Goal: Task Accomplishment & Management: Manage account settings

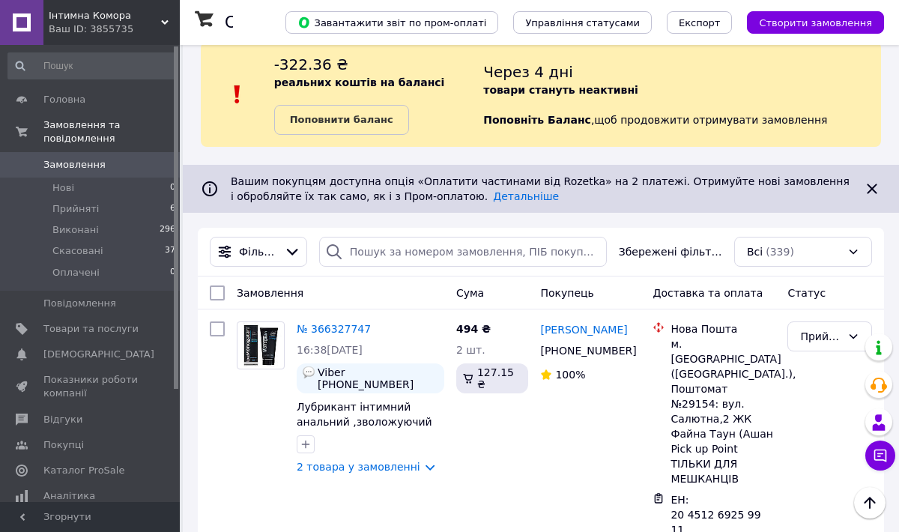
scroll to position [20, 0]
click at [162, 22] on icon at bounding box center [164, 22] width 7 height 7
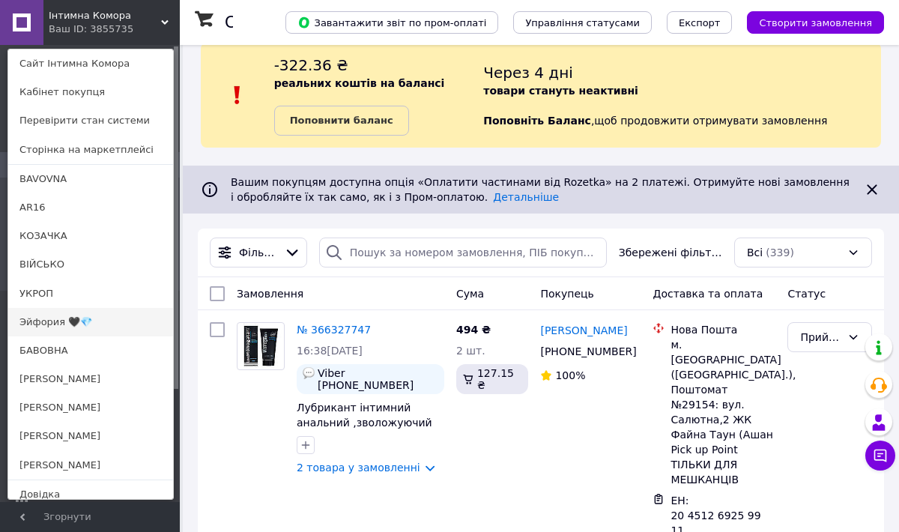
click at [45, 320] on link "Эйфория 🖤💎" at bounding box center [90, 322] width 165 height 28
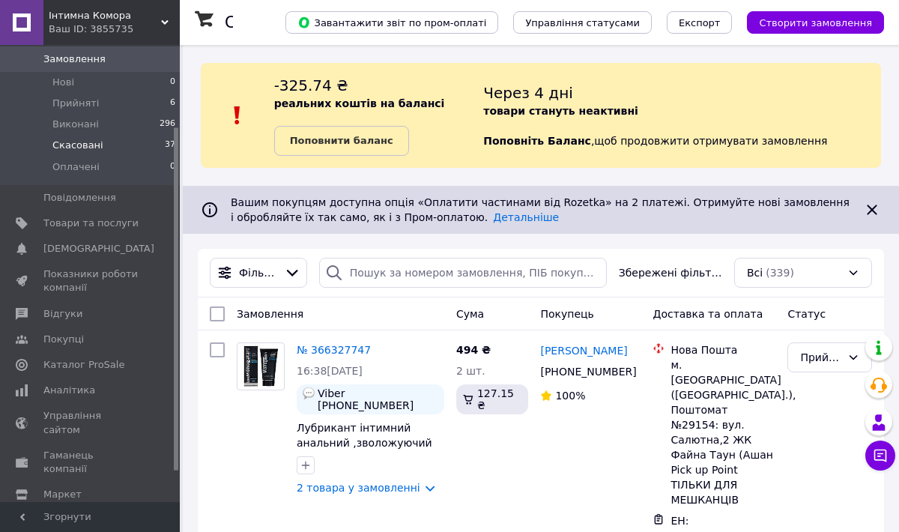
scroll to position [126, 0]
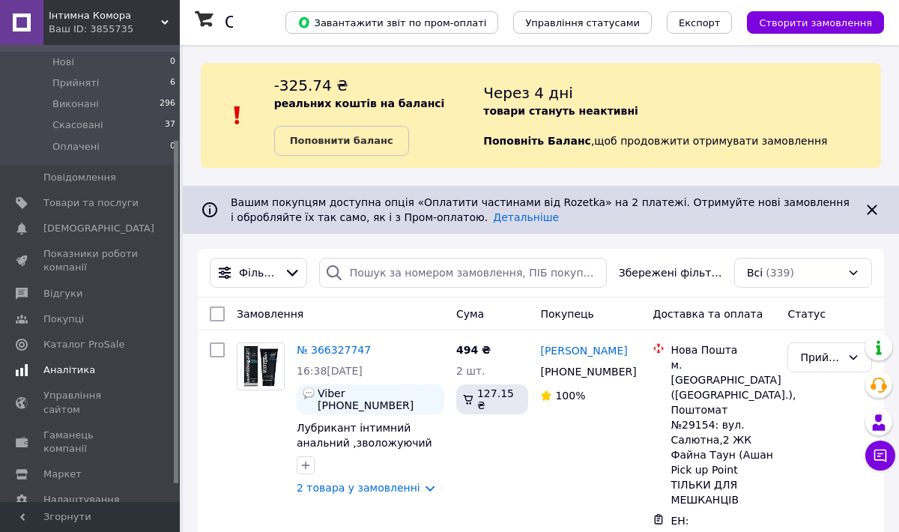
click at [76, 368] on span "Аналітика" at bounding box center [69, 369] width 52 height 13
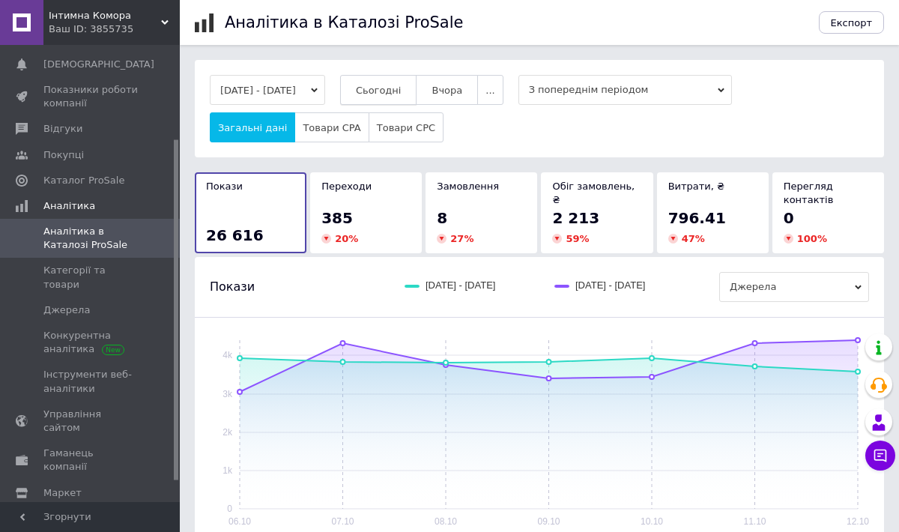
click at [401, 85] on span "Сьогодні" at bounding box center [379, 90] width 46 height 11
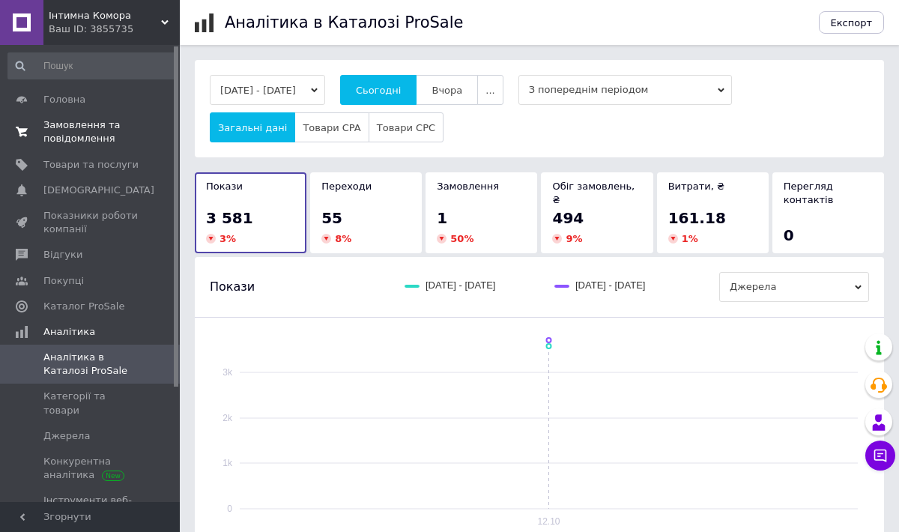
click at [94, 133] on span "Замовлення та повідомлення" at bounding box center [90, 131] width 95 height 27
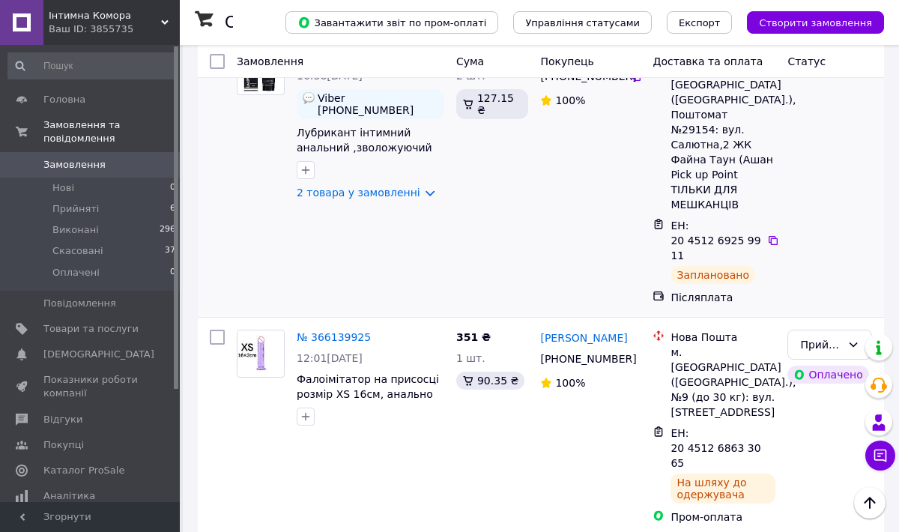
scroll to position [299, 0]
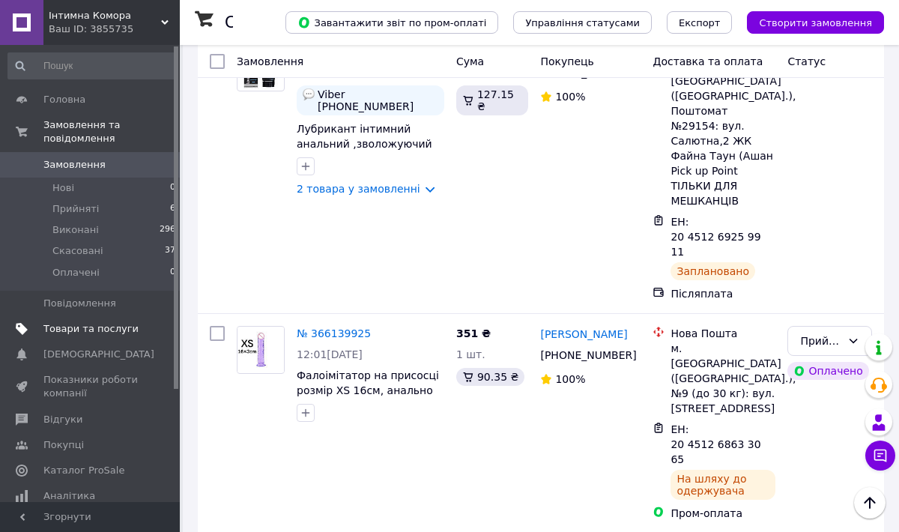
click at [91, 326] on span "Товари та послуги" at bounding box center [90, 328] width 95 height 13
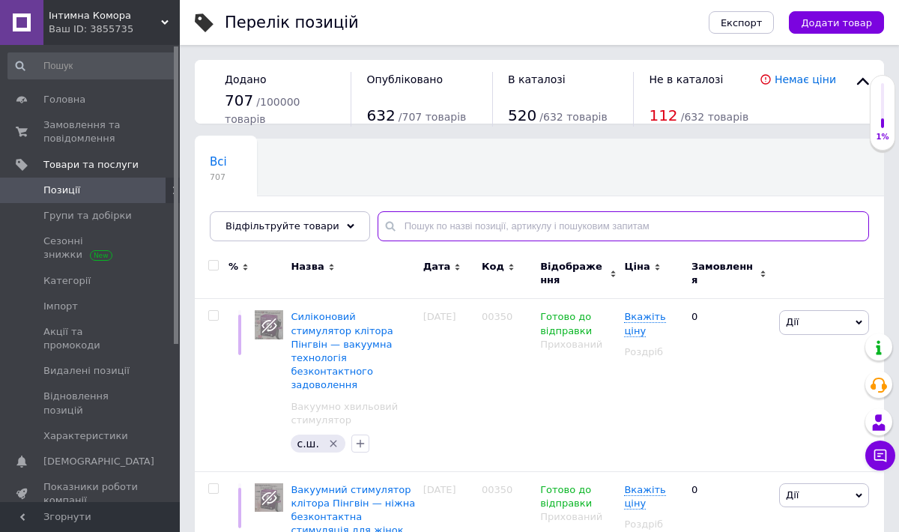
click at [404, 225] on input "text" at bounding box center [622, 226] width 491 height 30
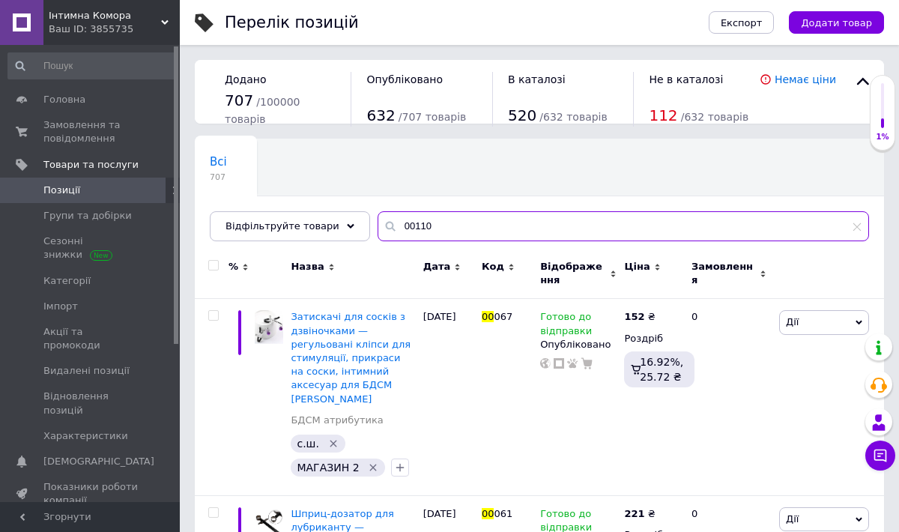
type input "00110"
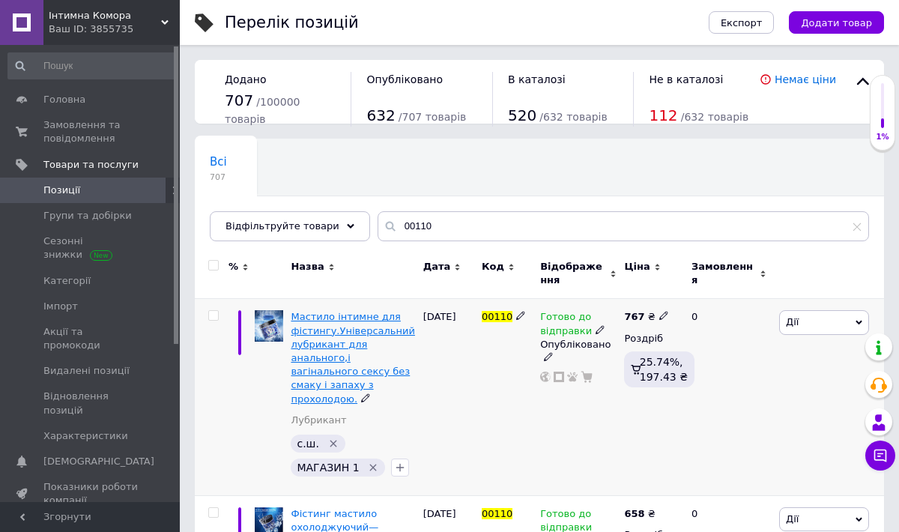
click at [356, 356] on span "Мастило інтимне для фістингу.Універсальний лубрикант для анального,і вагінально…" at bounding box center [353, 357] width 124 height 93
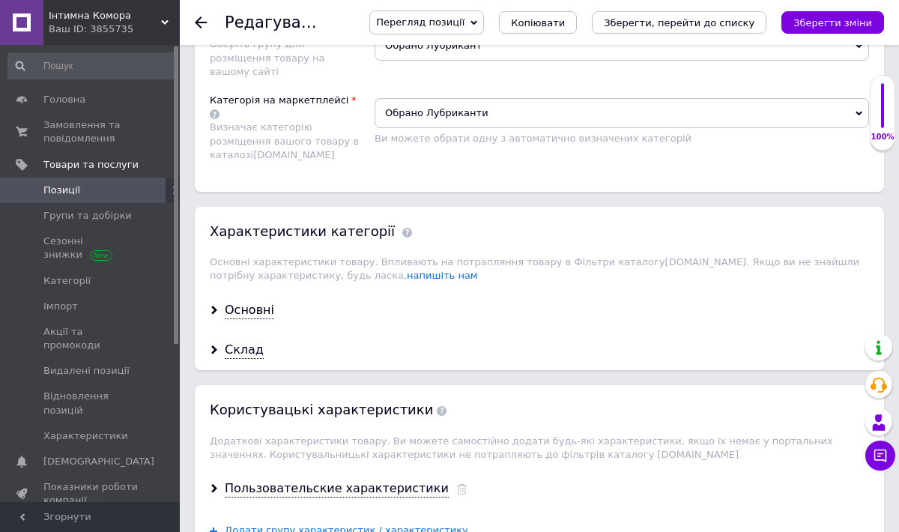
scroll to position [1506, 0]
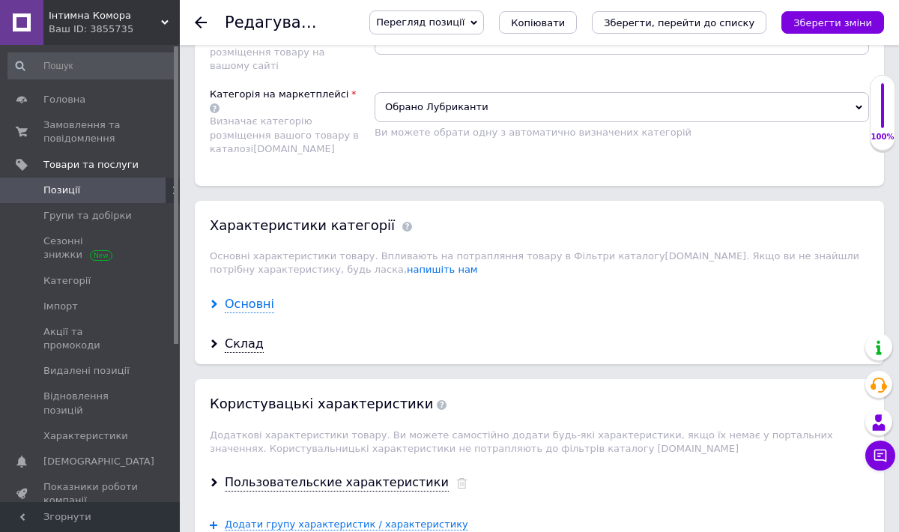
click at [266, 296] on div "Основні" at bounding box center [249, 304] width 49 height 17
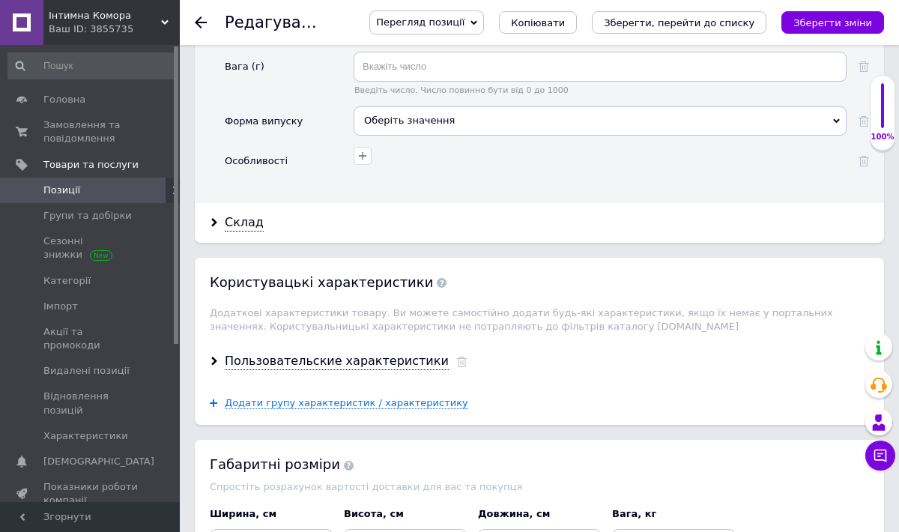
scroll to position [2068, 0]
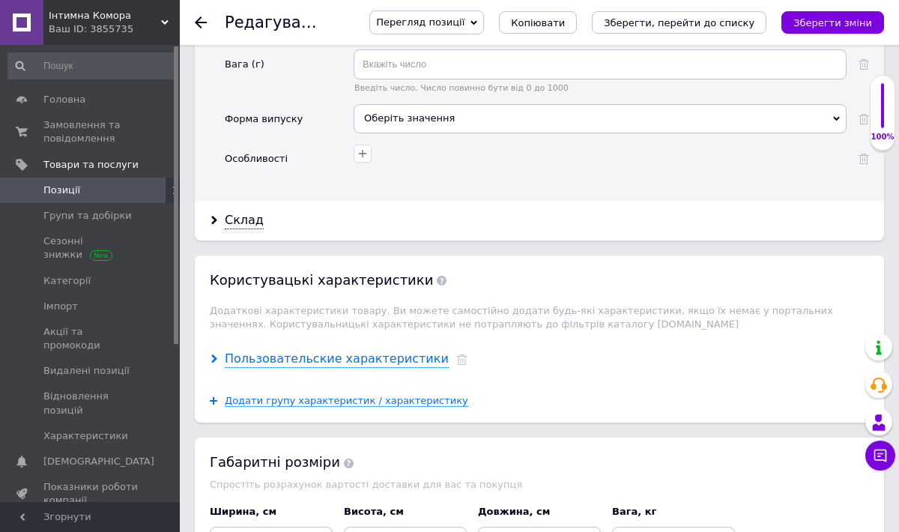
click at [294, 350] on div "Пользовательские характеристики" at bounding box center [337, 358] width 224 height 17
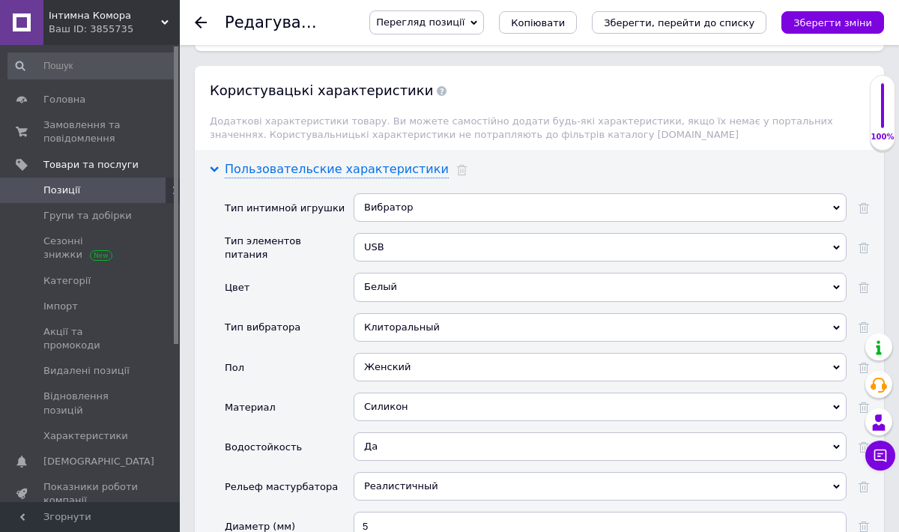
scroll to position [2261, 0]
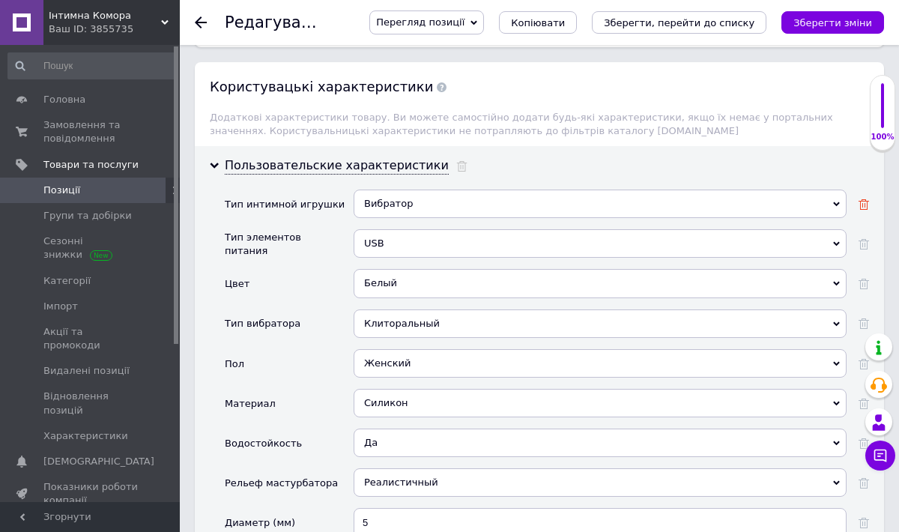
click at [866, 199] on use at bounding box center [863, 204] width 10 height 10
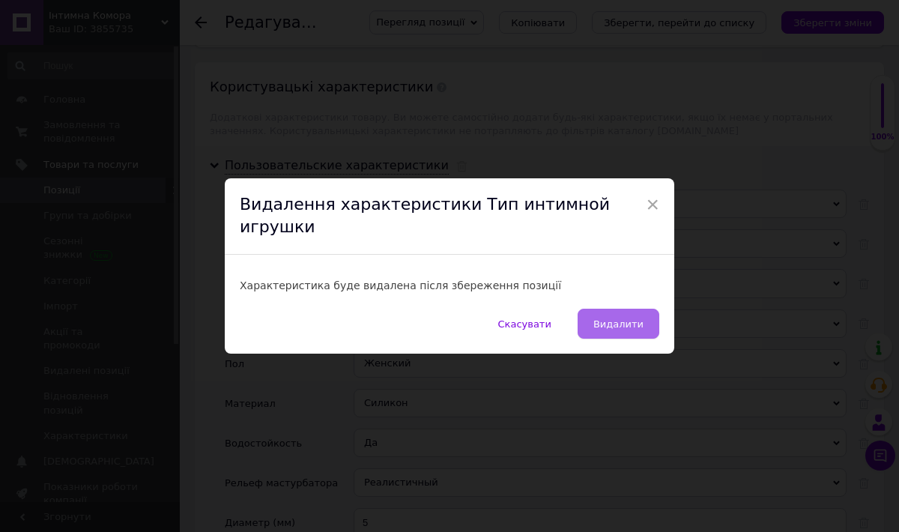
click at [627, 318] on span "Видалити" at bounding box center [618, 323] width 50 height 11
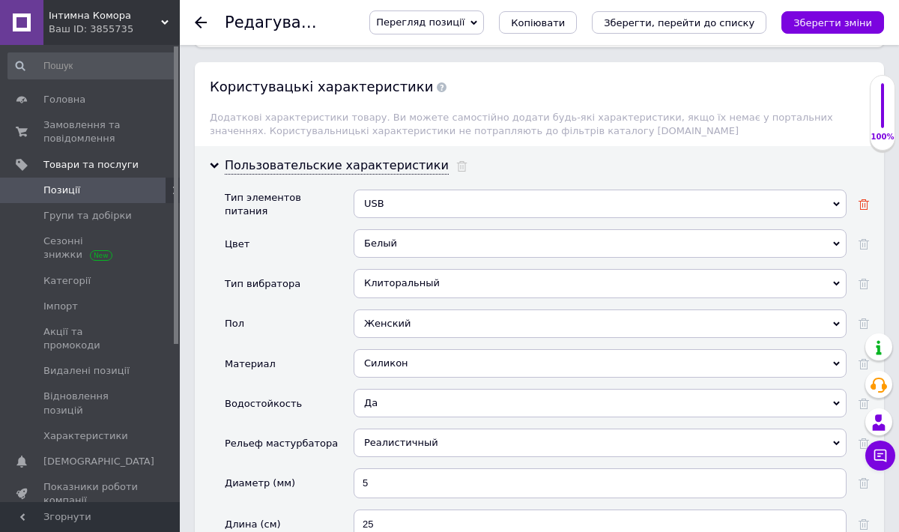
click at [863, 199] on icon at bounding box center [863, 204] width 10 height 10
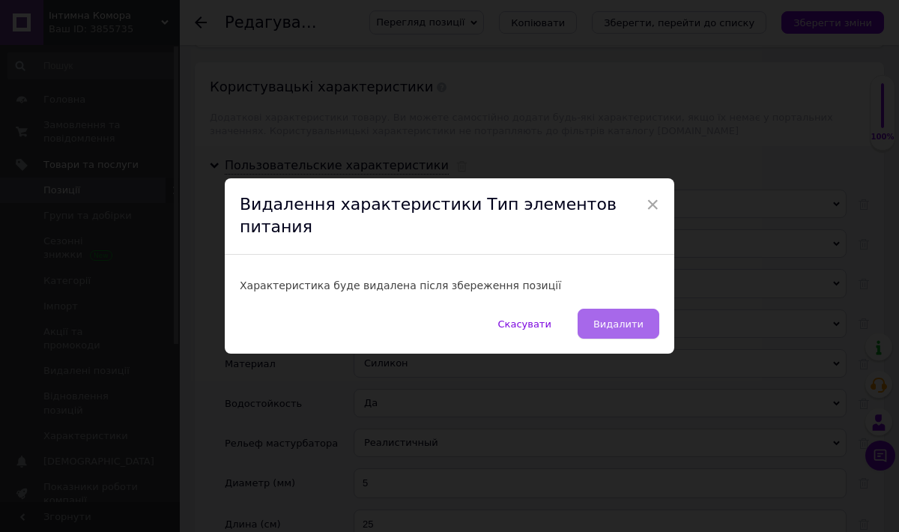
click at [624, 318] on span "Видалити" at bounding box center [618, 323] width 50 height 11
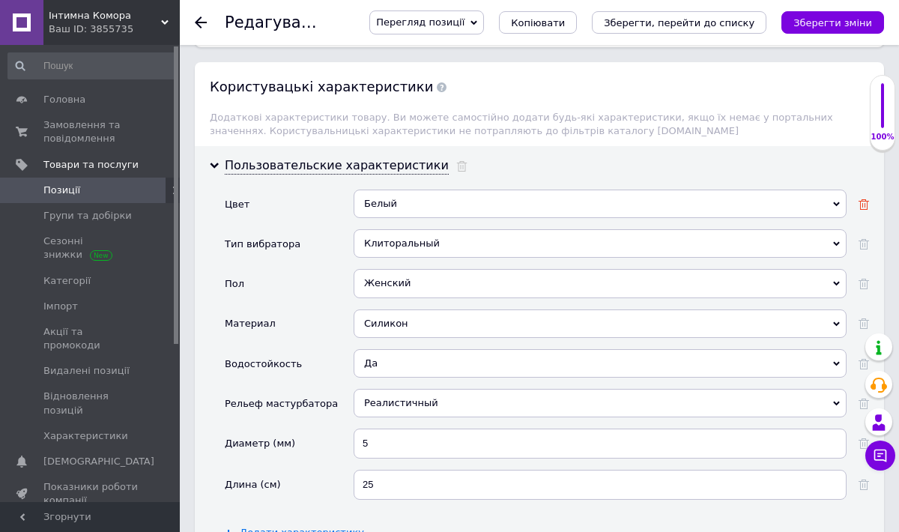
click at [864, 199] on use at bounding box center [863, 204] width 10 height 10
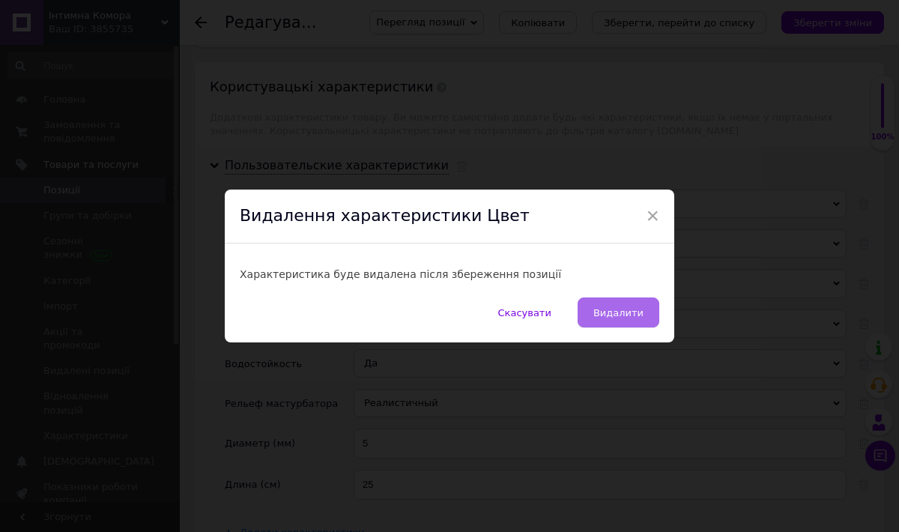
click at [625, 313] on span "Видалити" at bounding box center [618, 312] width 50 height 11
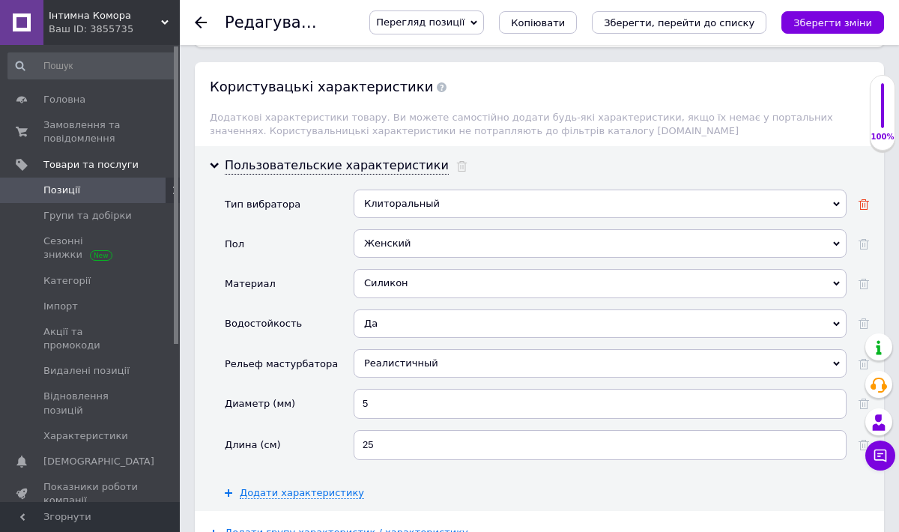
click at [864, 199] on use at bounding box center [863, 204] width 10 height 10
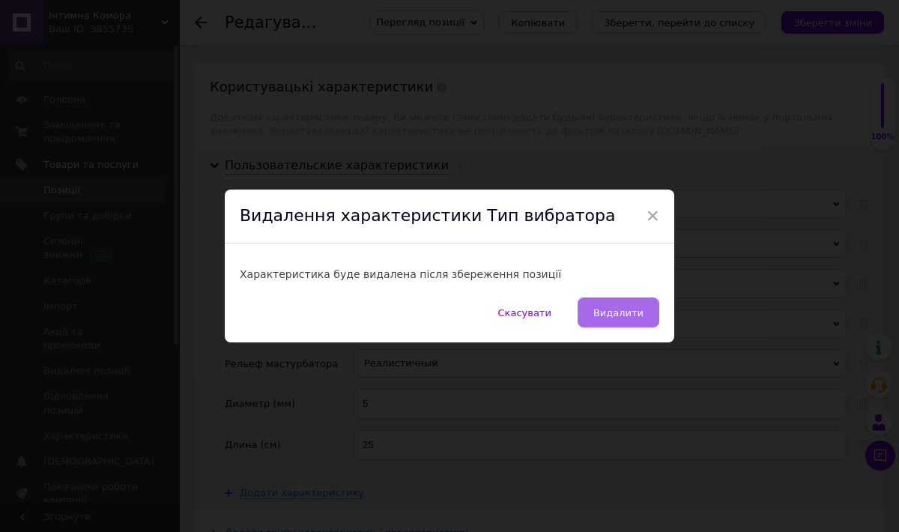
click at [608, 314] on span "Видалити" at bounding box center [618, 312] width 50 height 11
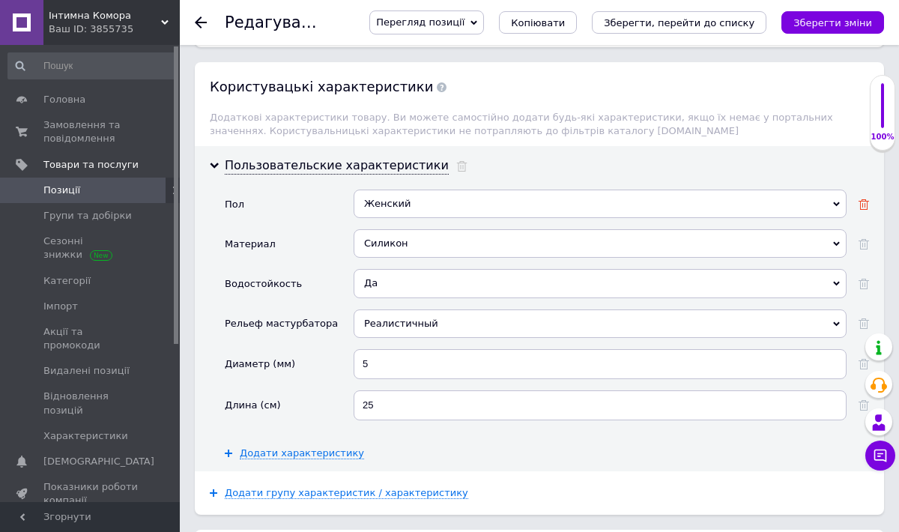
click at [862, 199] on icon at bounding box center [863, 204] width 10 height 10
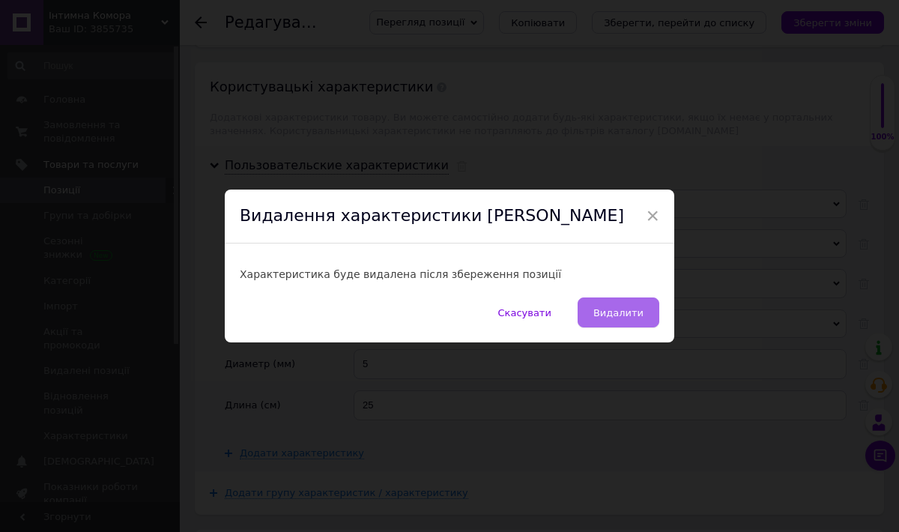
click at [611, 305] on button "Видалити" at bounding box center [618, 312] width 82 height 30
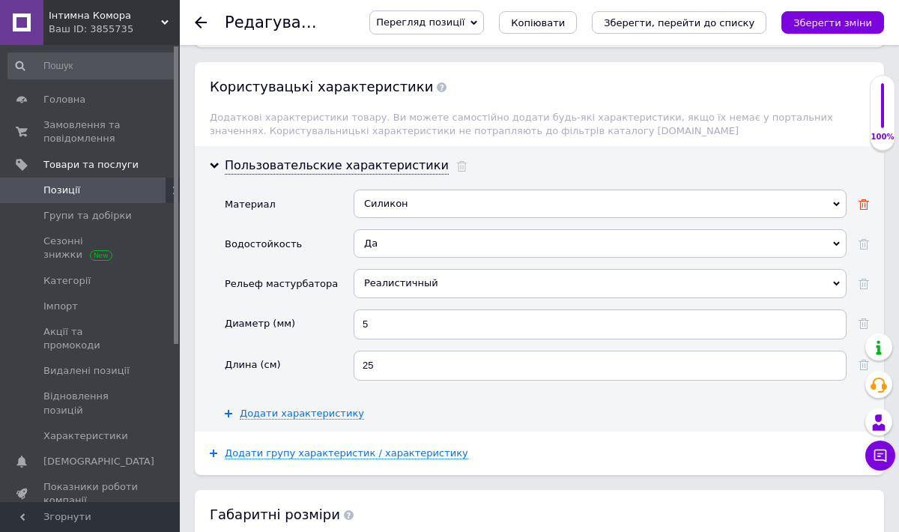
click at [867, 199] on icon at bounding box center [863, 204] width 10 height 10
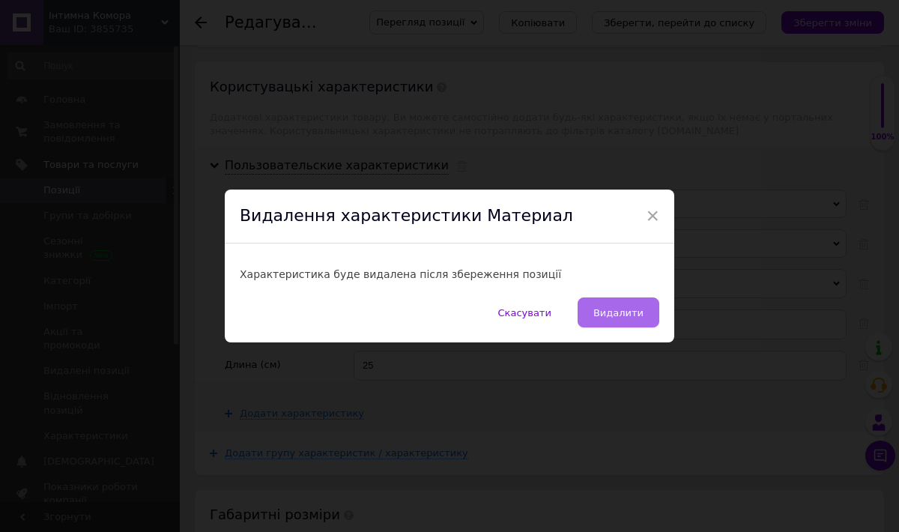
click at [632, 312] on span "Видалити" at bounding box center [618, 312] width 50 height 11
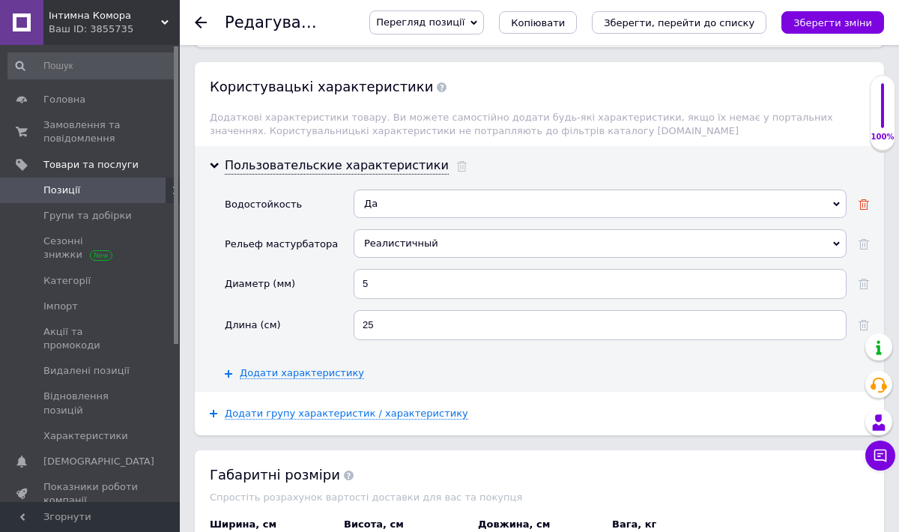
click at [860, 199] on use at bounding box center [863, 204] width 10 height 10
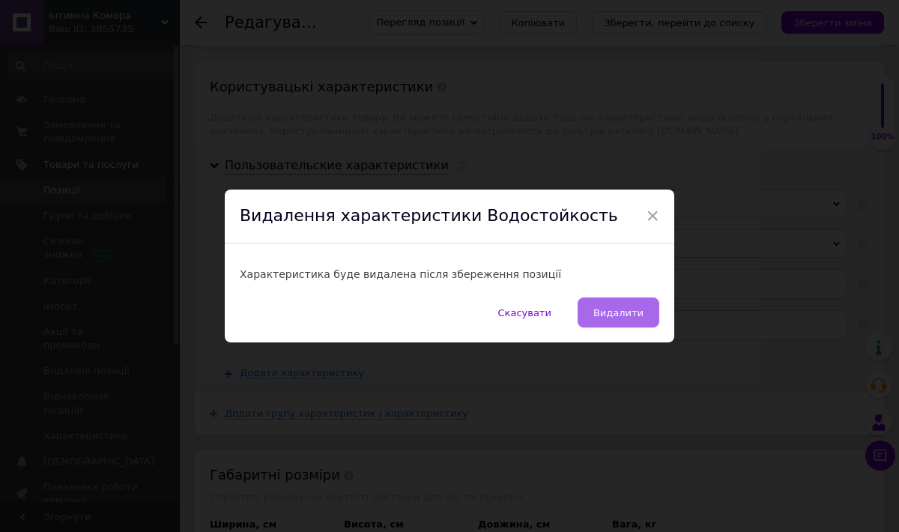
click at [601, 311] on span "Видалити" at bounding box center [618, 312] width 50 height 11
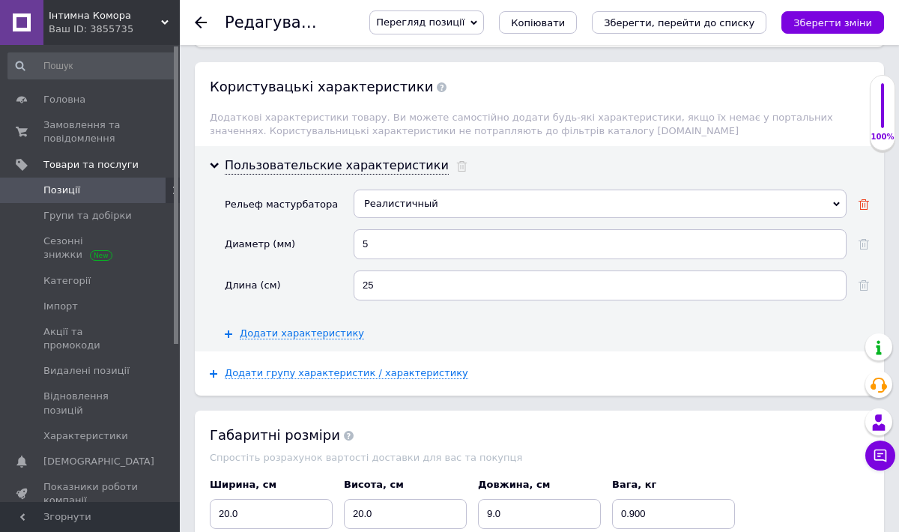
click at [862, 199] on icon at bounding box center [863, 204] width 10 height 10
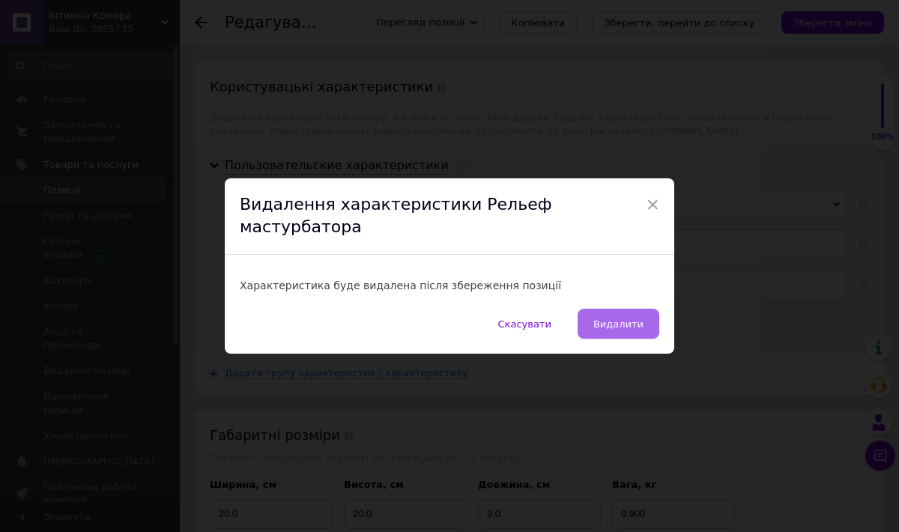
click at [623, 318] on span "Видалити" at bounding box center [618, 323] width 50 height 11
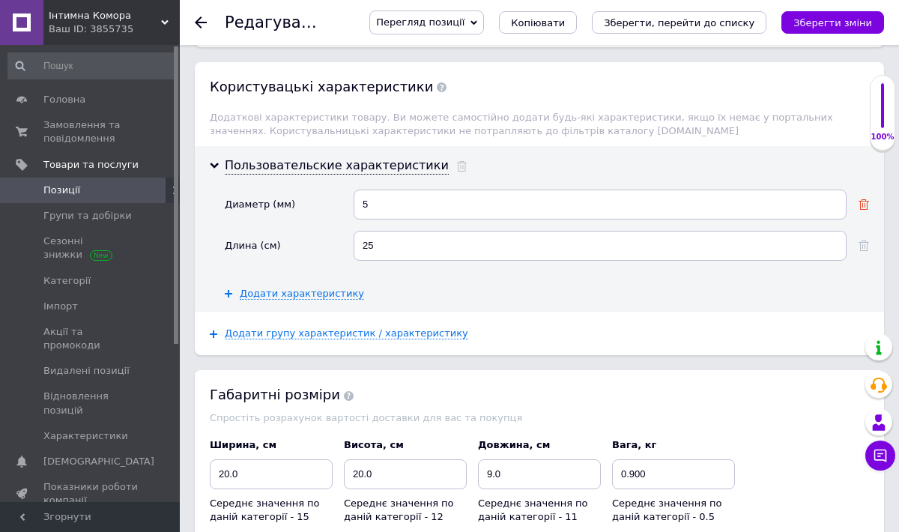
click at [863, 199] on icon at bounding box center [863, 204] width 10 height 10
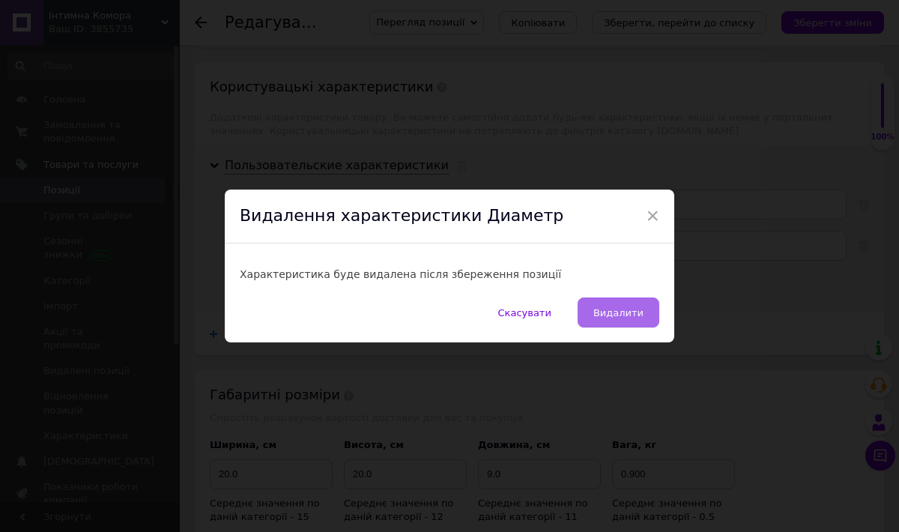
click at [627, 309] on span "Видалити" at bounding box center [618, 312] width 50 height 11
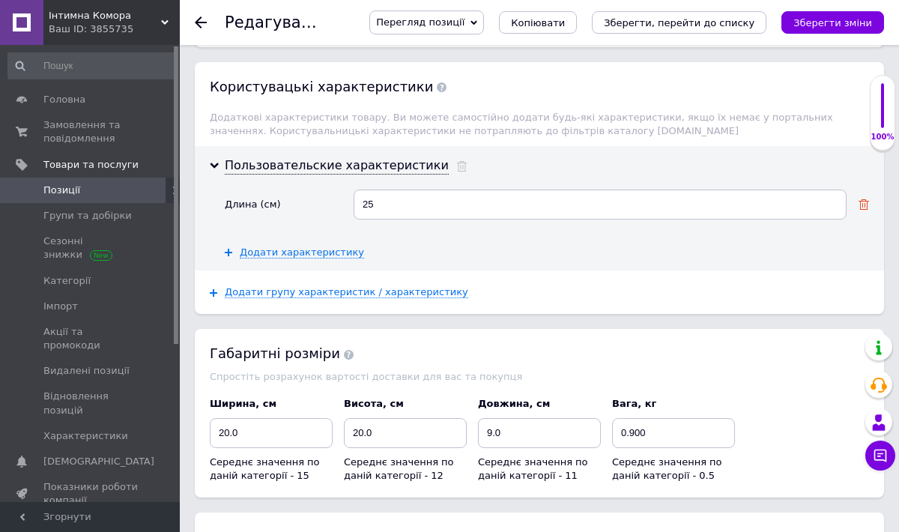
click at [864, 199] on use at bounding box center [863, 204] width 10 height 10
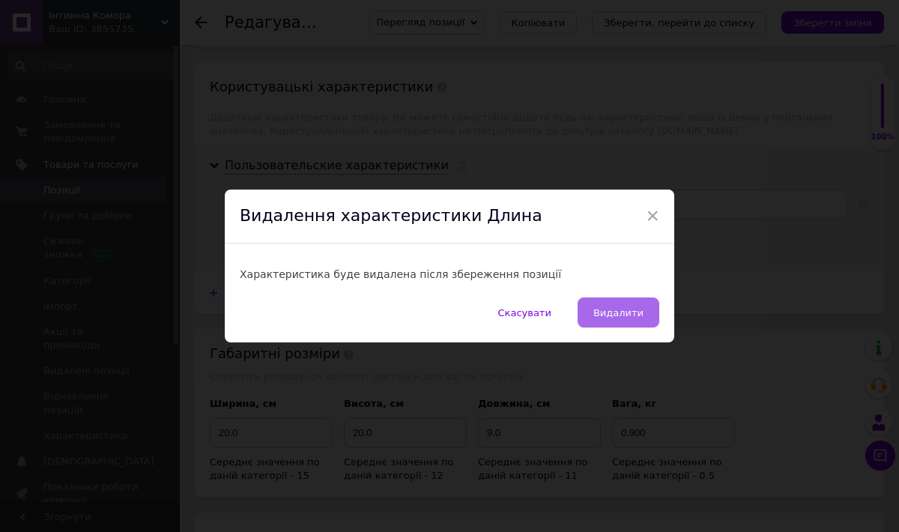
click at [631, 311] on span "Видалити" at bounding box center [618, 312] width 50 height 11
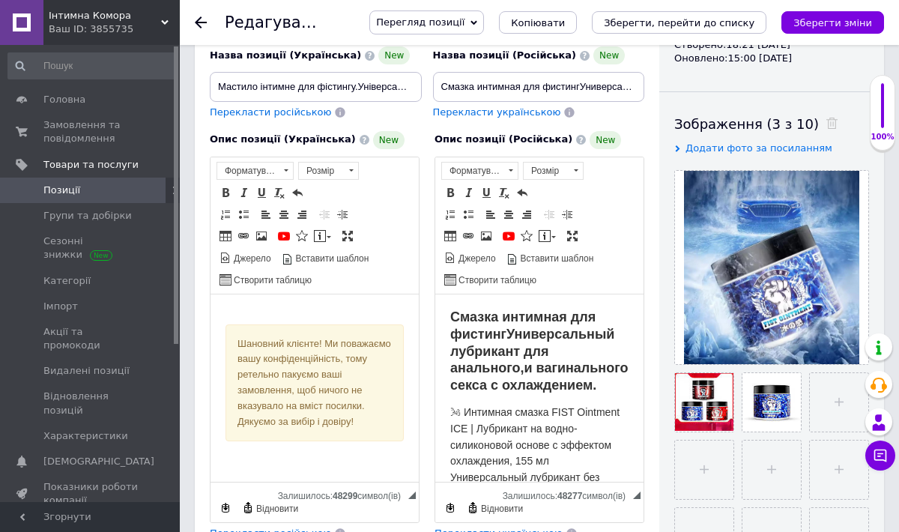
scroll to position [200, 0]
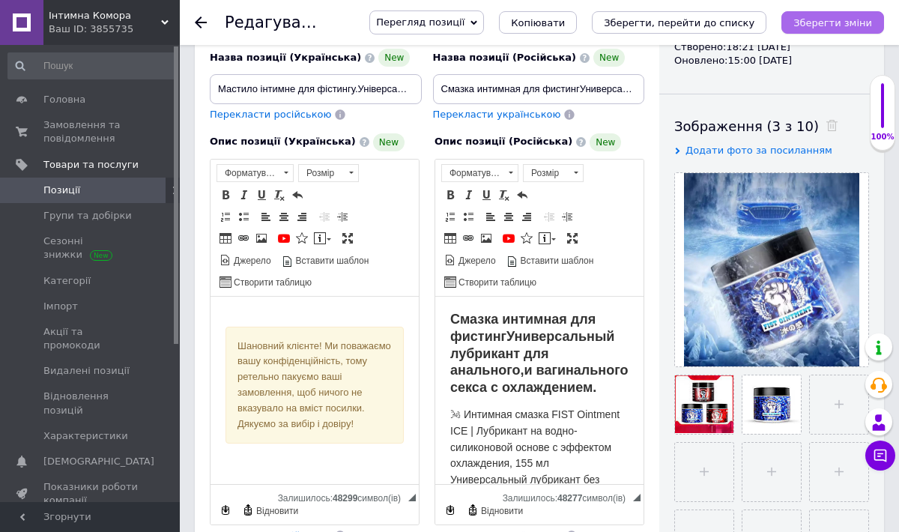
click at [827, 23] on icon "Зберегти зміни" at bounding box center [832, 22] width 79 height 11
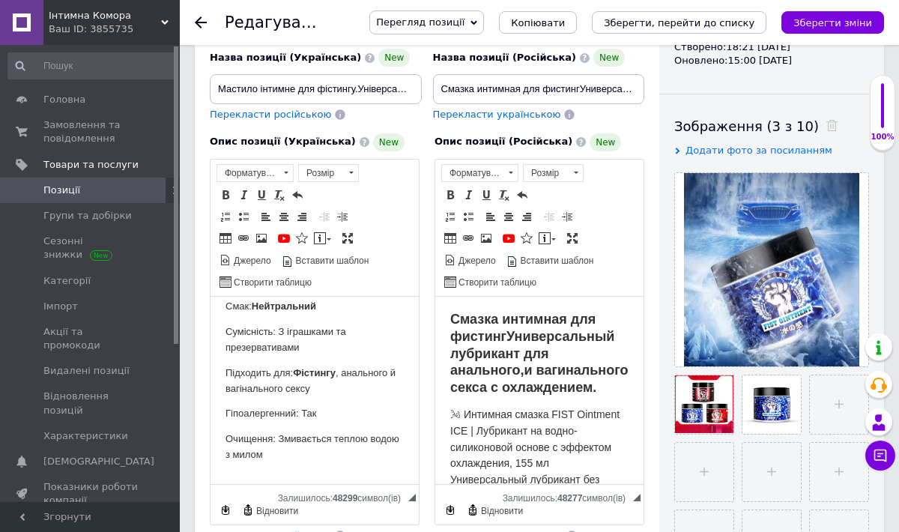
click at [197, 23] on use at bounding box center [201, 22] width 12 height 12
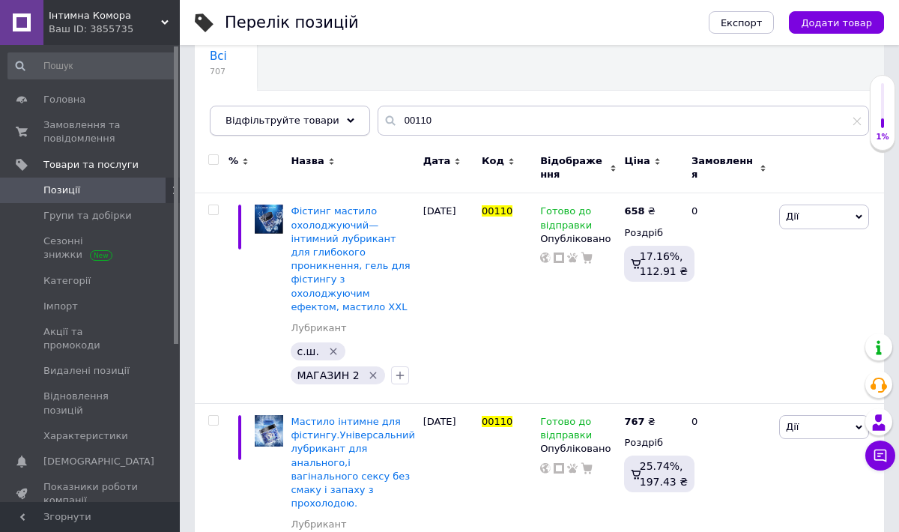
scroll to position [161, 0]
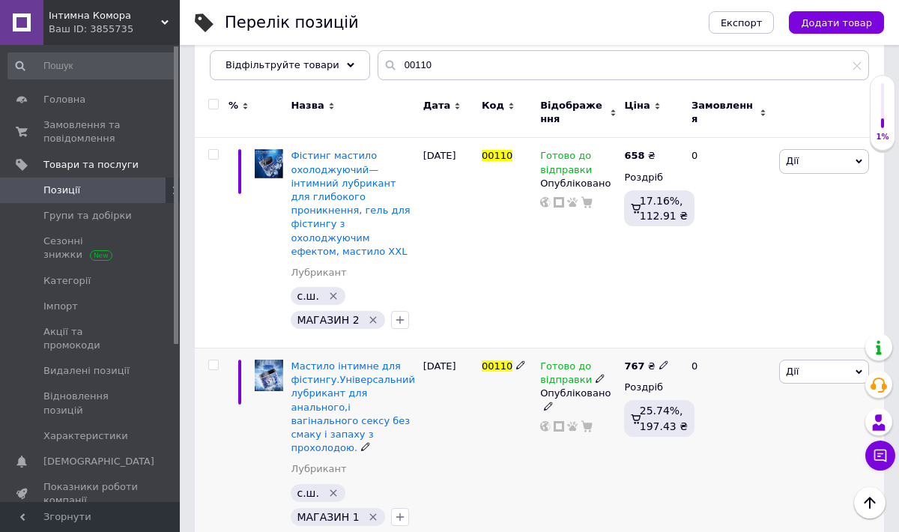
click at [362, 372] on div "Мастило інтимне для фістингу.Універсальний лубрикант для анального,і вагінально…" at bounding box center [353, 406] width 124 height 95
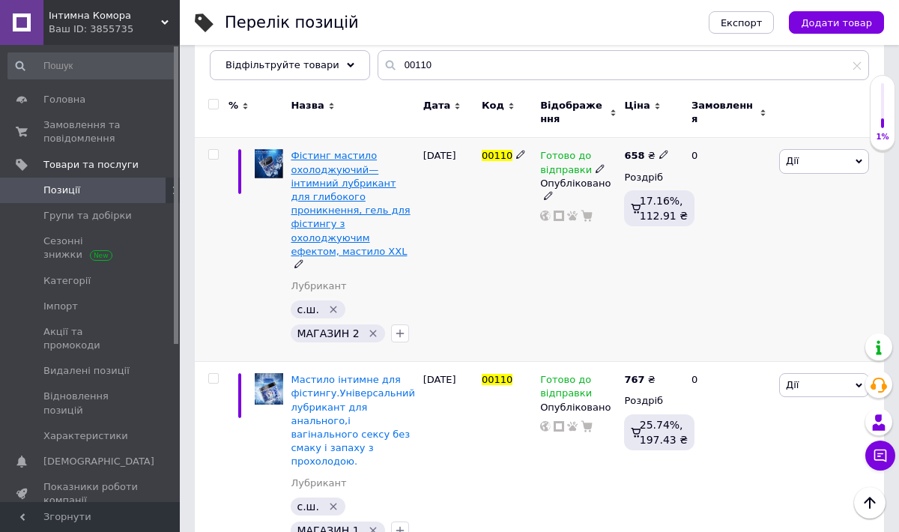
click at [350, 214] on span "Фістинг мастило охолоджуючий— інтимний лубрикант для глибокого проникнення, гел…" at bounding box center [350, 203] width 119 height 106
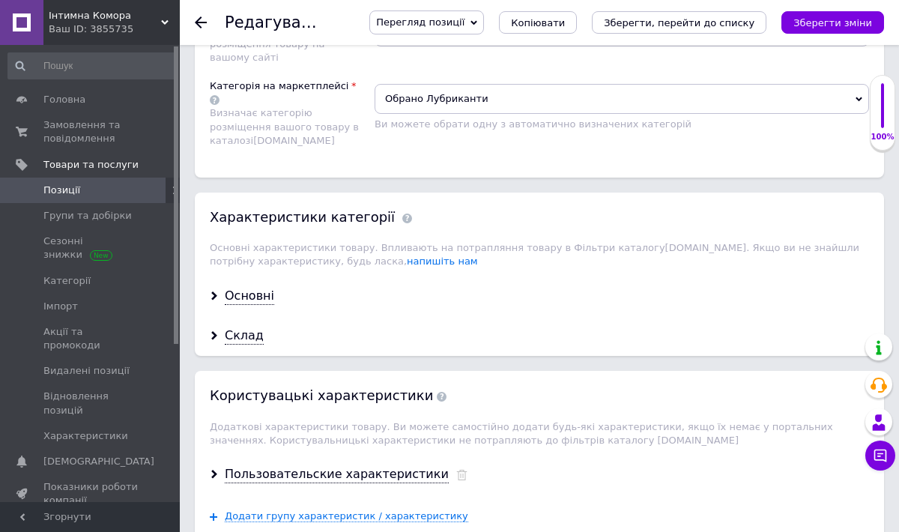
scroll to position [1503, 0]
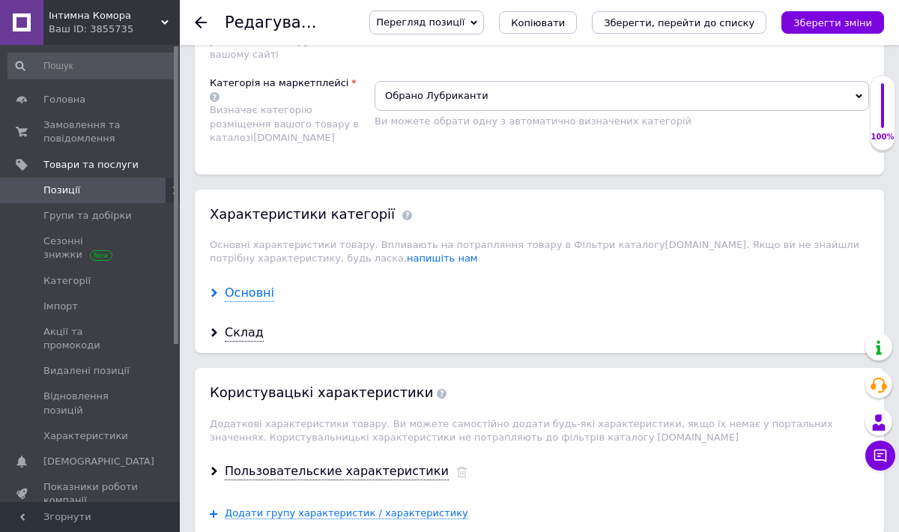
click at [263, 285] on div "Основні" at bounding box center [249, 293] width 49 height 17
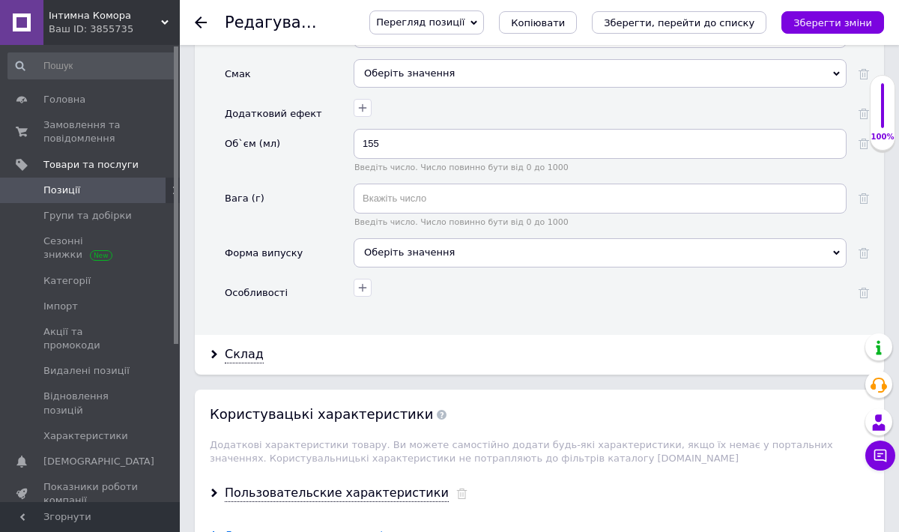
scroll to position [1967, 0]
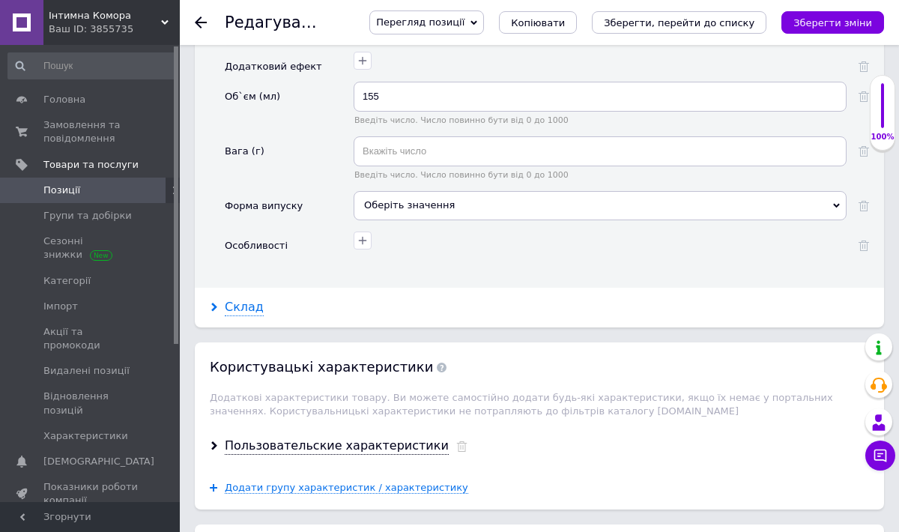
click at [256, 299] on div "Склад" at bounding box center [244, 307] width 39 height 17
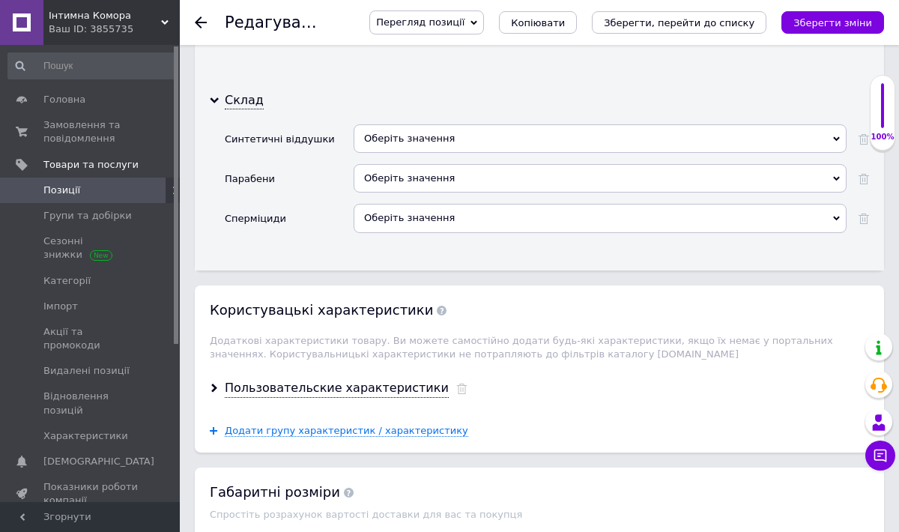
scroll to position [2175, 0]
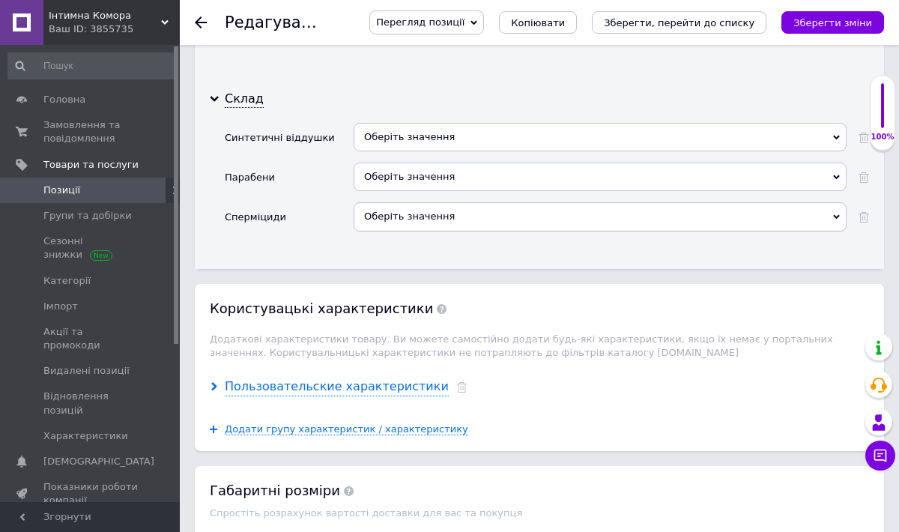
click at [332, 378] on div "Пользовательские характеристики" at bounding box center [337, 386] width 224 height 17
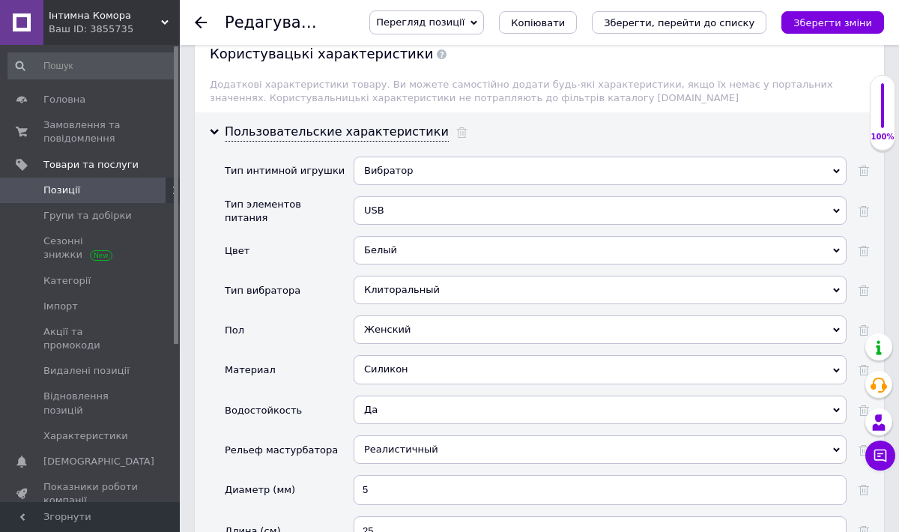
scroll to position [2431, 0]
click at [865, 164] on icon at bounding box center [863, 169] width 10 height 10
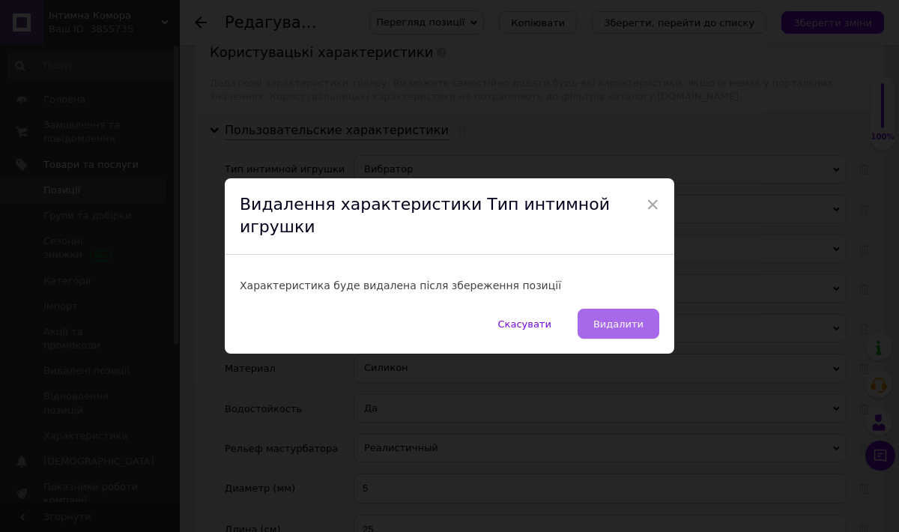
click at [616, 318] on span "Видалити" at bounding box center [618, 323] width 50 height 11
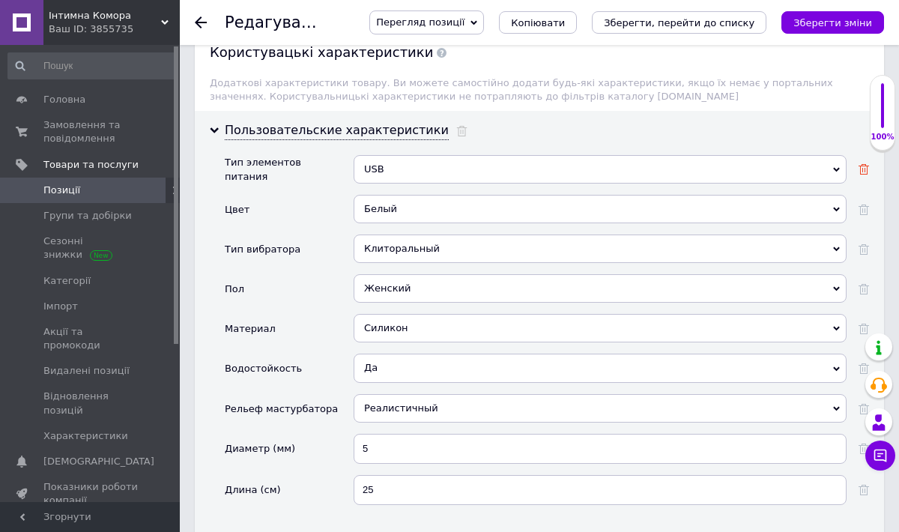
click at [861, 164] on icon at bounding box center [863, 169] width 10 height 10
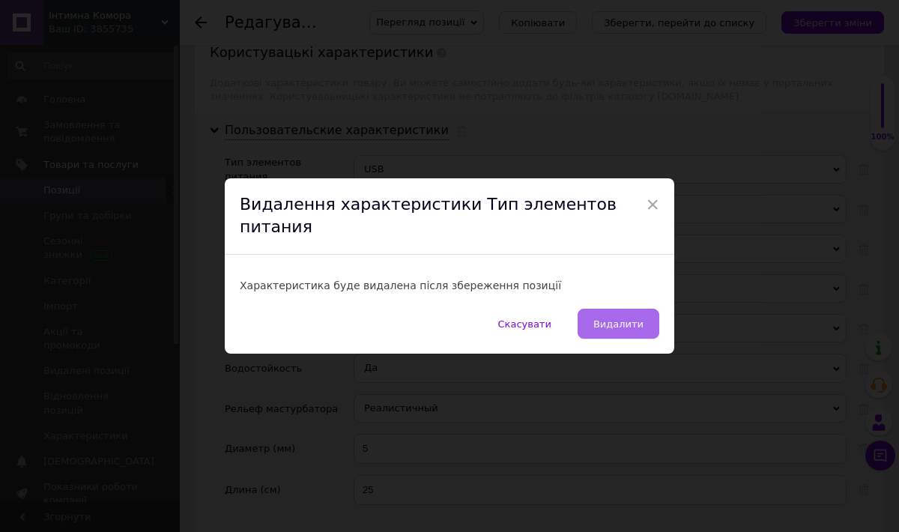
click at [632, 318] on span "Видалити" at bounding box center [618, 323] width 50 height 11
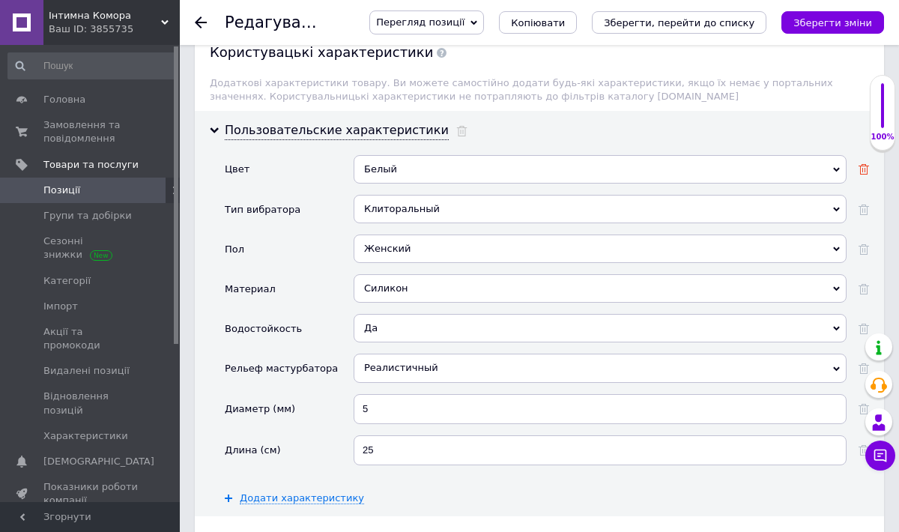
click at [866, 164] on icon at bounding box center [863, 169] width 10 height 10
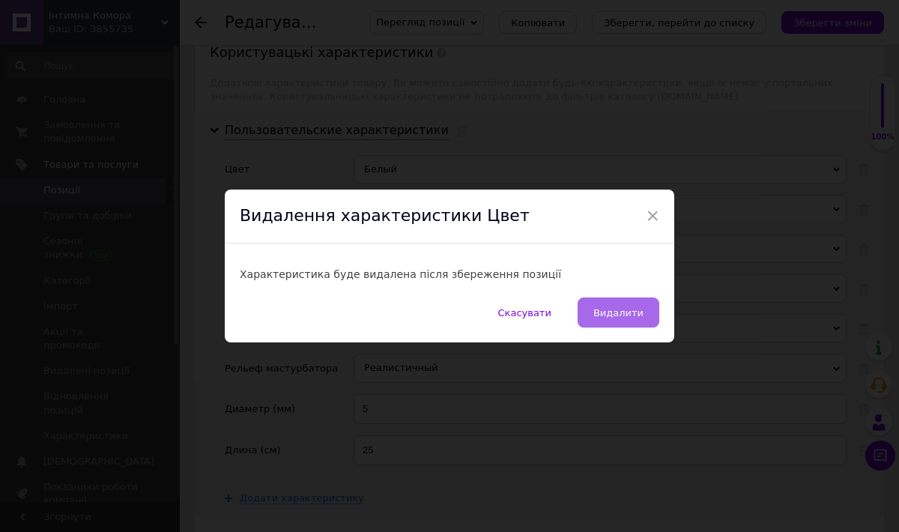
click at [611, 312] on span "Видалити" at bounding box center [618, 312] width 50 height 11
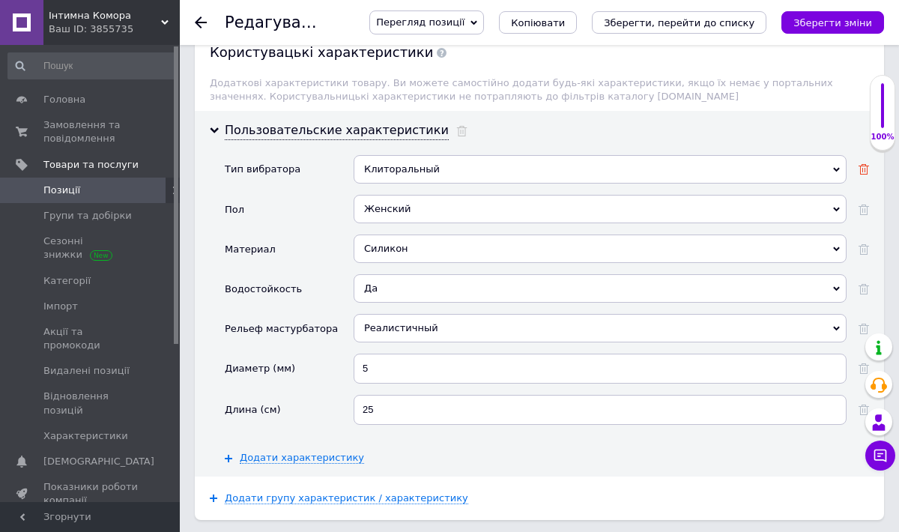
click at [863, 164] on icon at bounding box center [863, 169] width 10 height 10
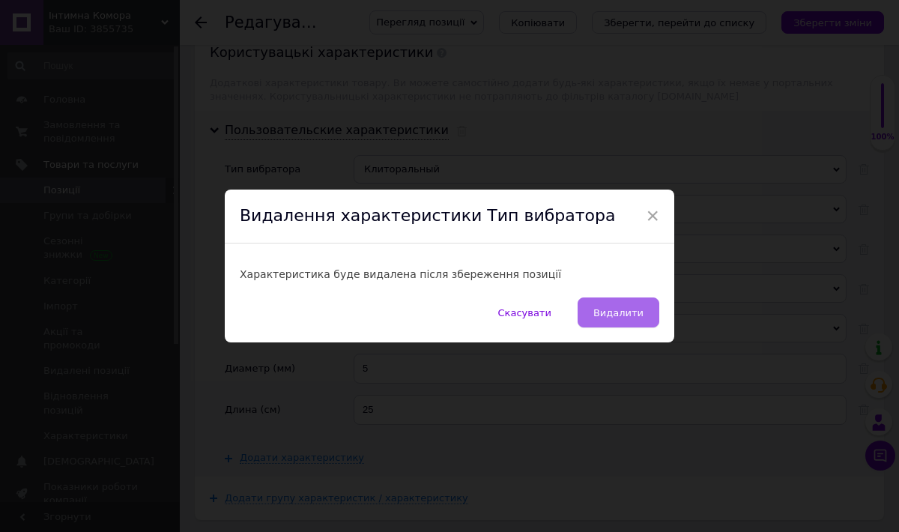
click at [610, 311] on span "Видалити" at bounding box center [618, 312] width 50 height 11
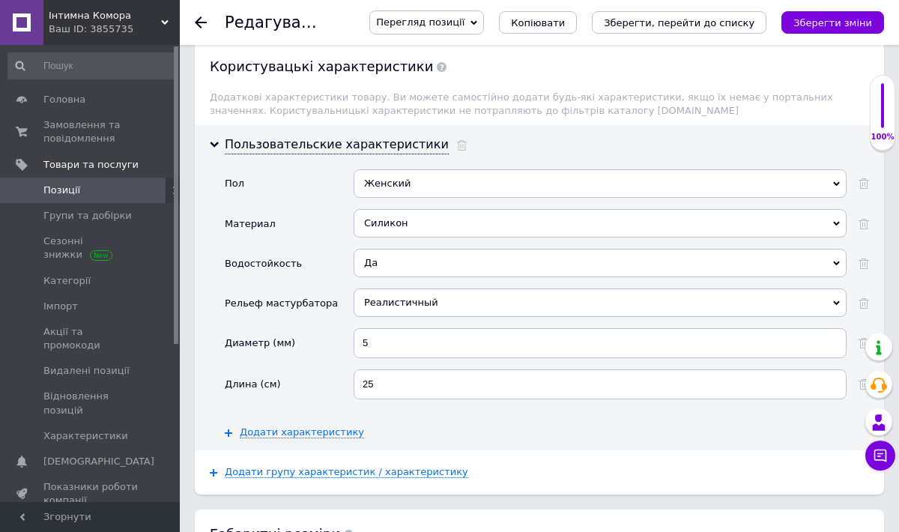
scroll to position [2446, 0]
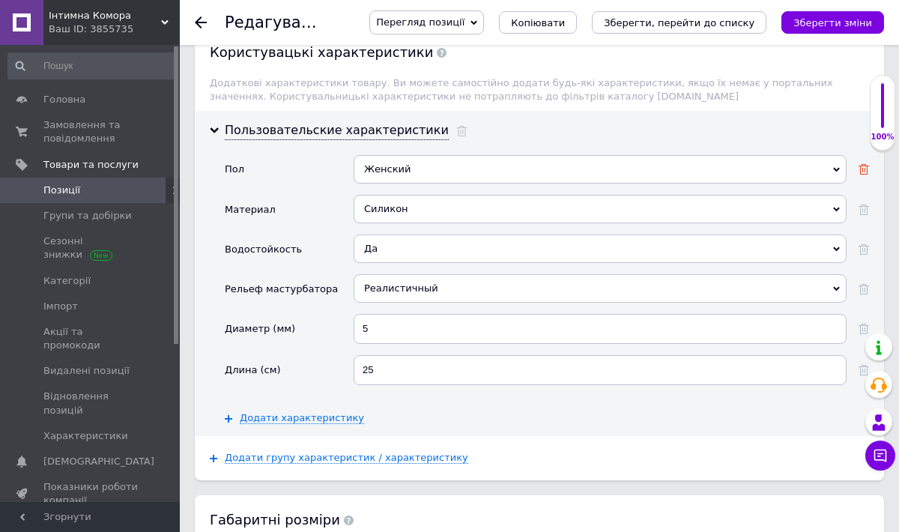
click at [862, 164] on use at bounding box center [863, 169] width 10 height 10
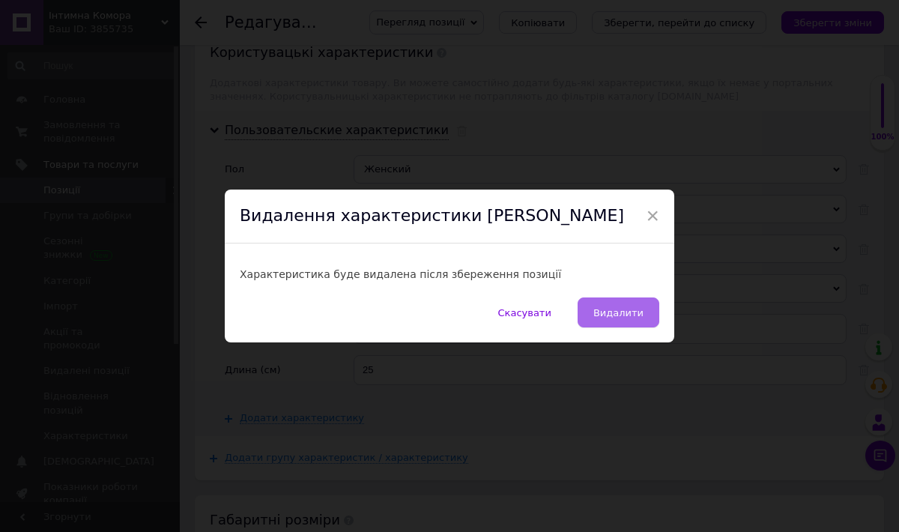
click at [626, 310] on span "Видалити" at bounding box center [618, 312] width 50 height 11
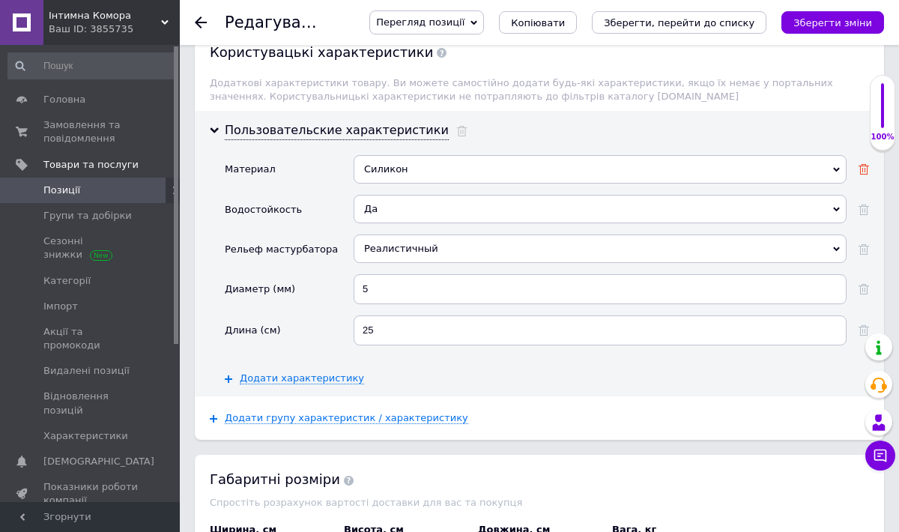
click at [866, 164] on icon at bounding box center [863, 169] width 10 height 10
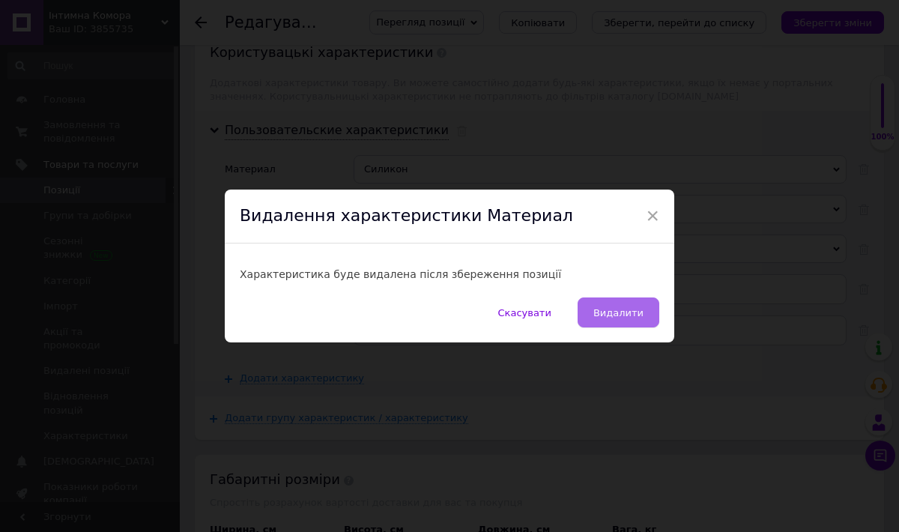
click at [615, 309] on span "Видалити" at bounding box center [618, 312] width 50 height 11
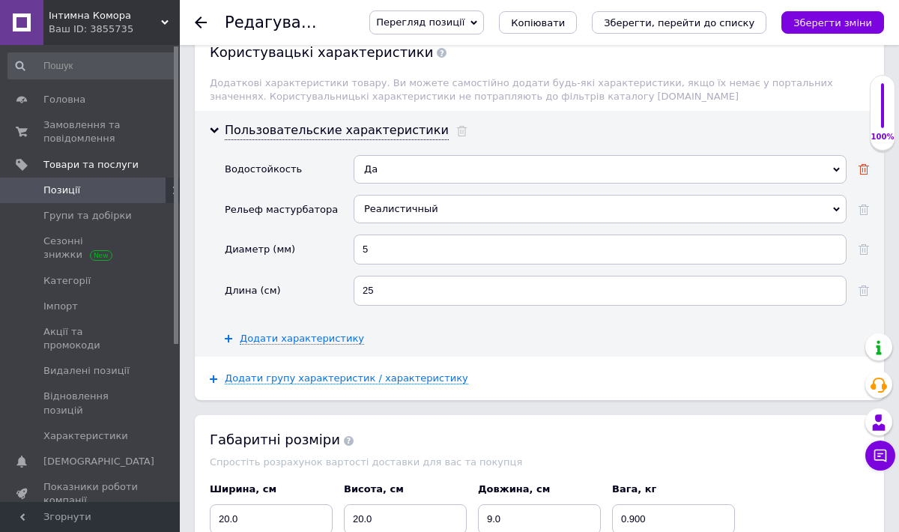
click at [860, 164] on use at bounding box center [863, 169] width 10 height 10
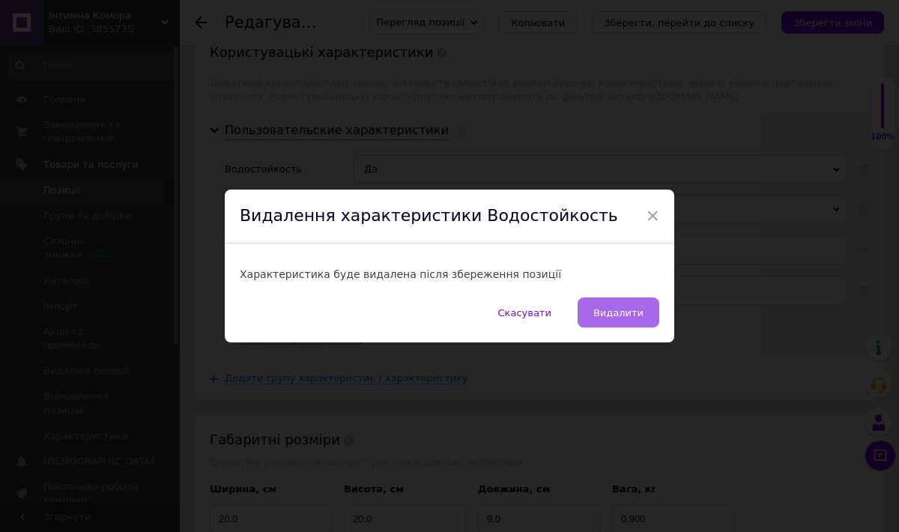
click at [620, 313] on span "Видалити" at bounding box center [618, 312] width 50 height 11
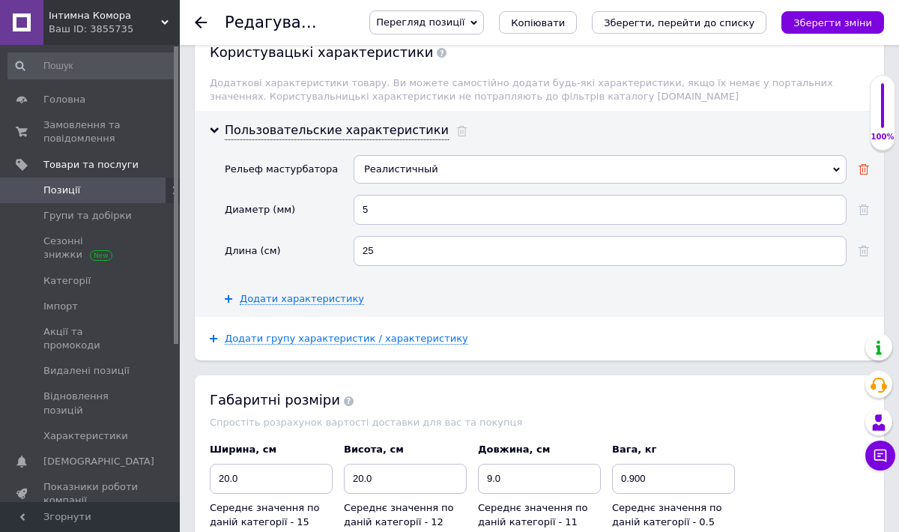
click at [863, 164] on icon at bounding box center [863, 169] width 10 height 10
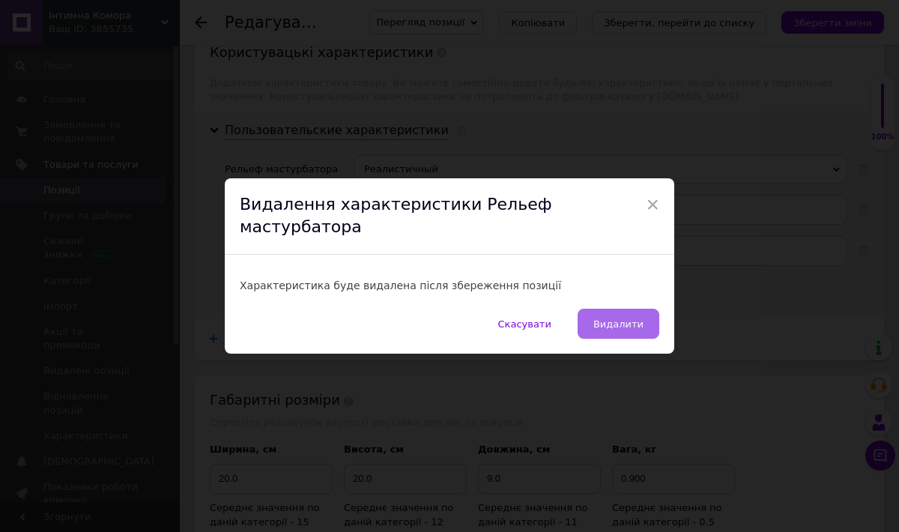
click at [620, 318] on span "Видалити" at bounding box center [618, 323] width 50 height 11
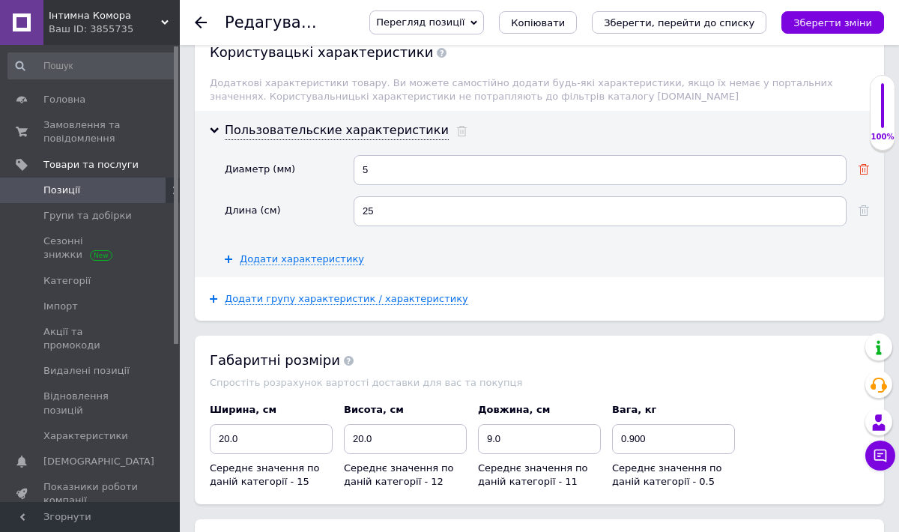
click at [865, 164] on use at bounding box center [863, 169] width 10 height 10
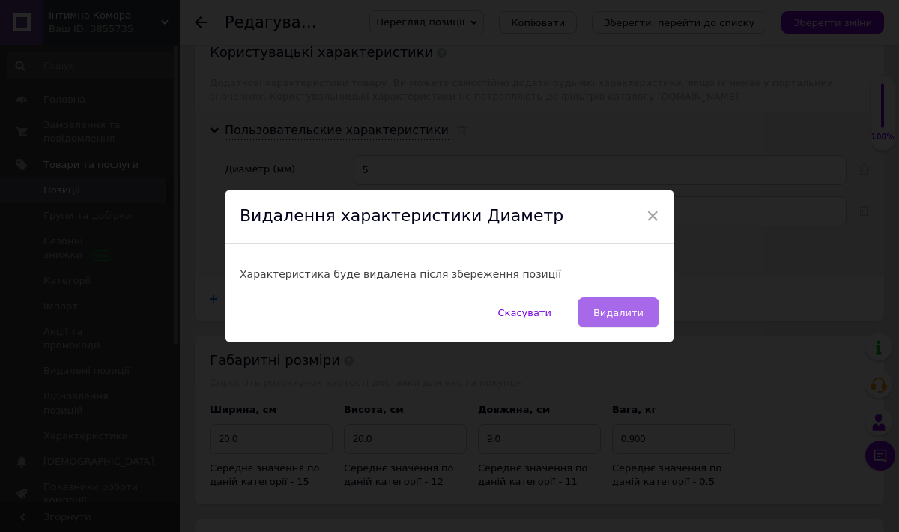
click at [633, 307] on span "Видалити" at bounding box center [618, 312] width 50 height 11
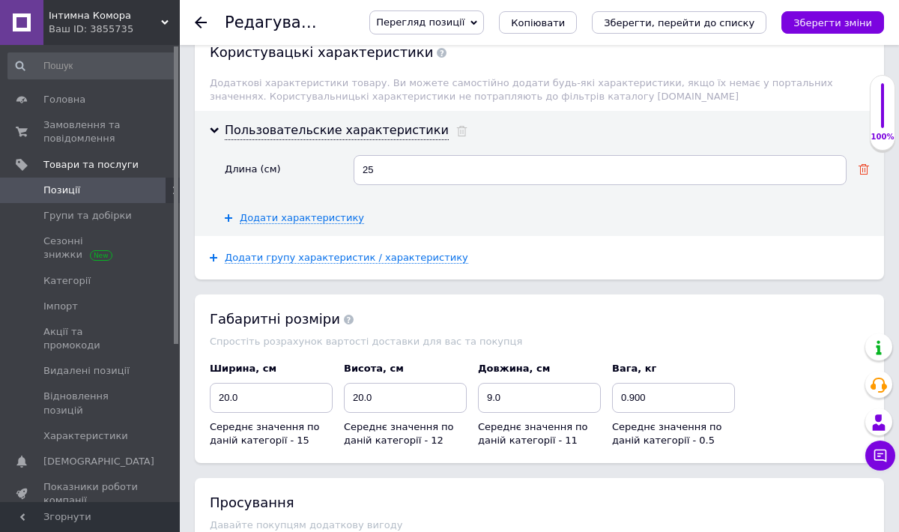
click at [863, 164] on icon at bounding box center [863, 169] width 10 height 10
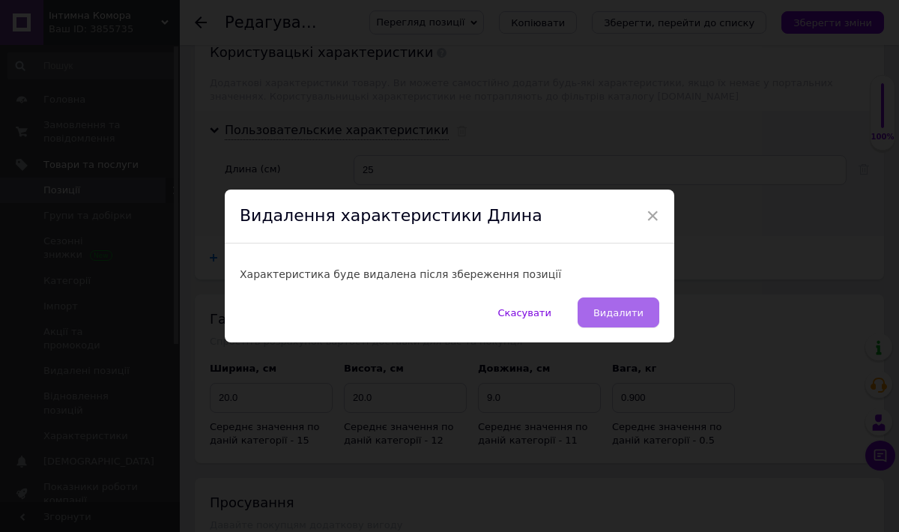
click at [627, 309] on span "Видалити" at bounding box center [618, 312] width 50 height 11
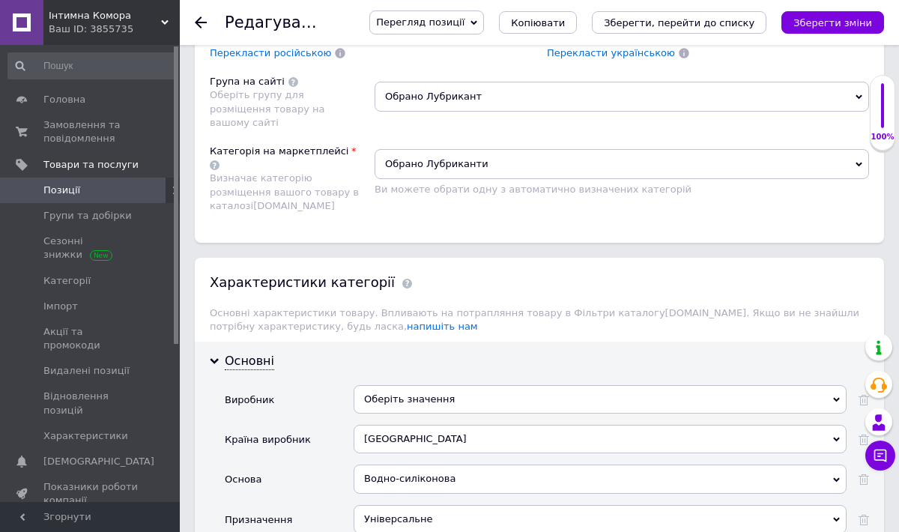
scroll to position [1441, 0]
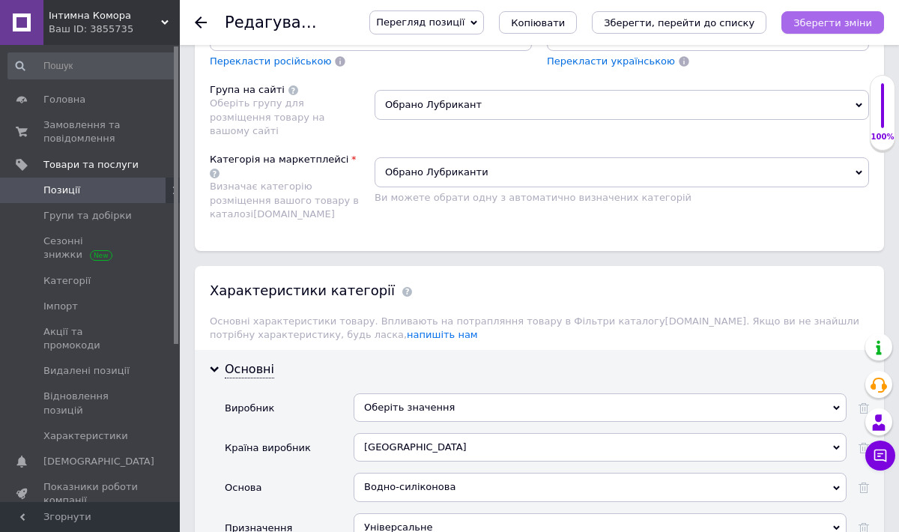
click at [840, 21] on icon "Зберегти зміни" at bounding box center [832, 22] width 79 height 11
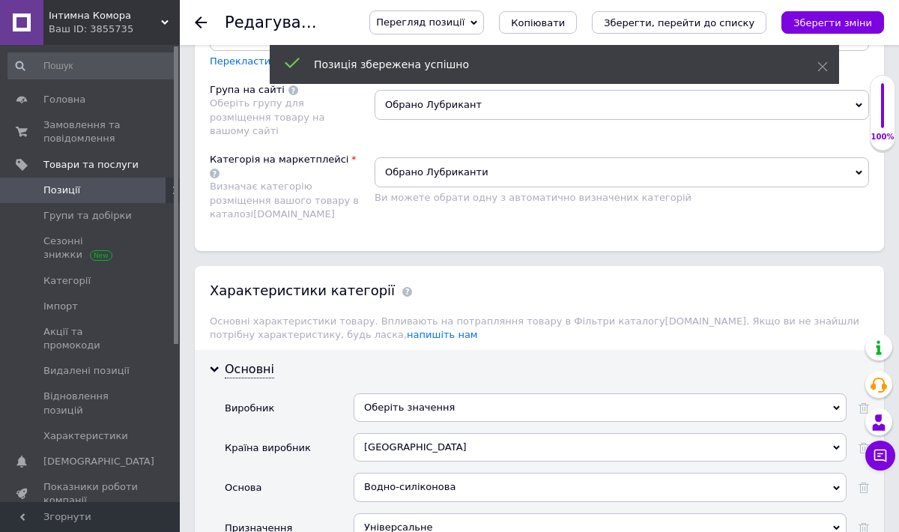
click at [198, 20] on icon at bounding box center [201, 22] width 12 height 12
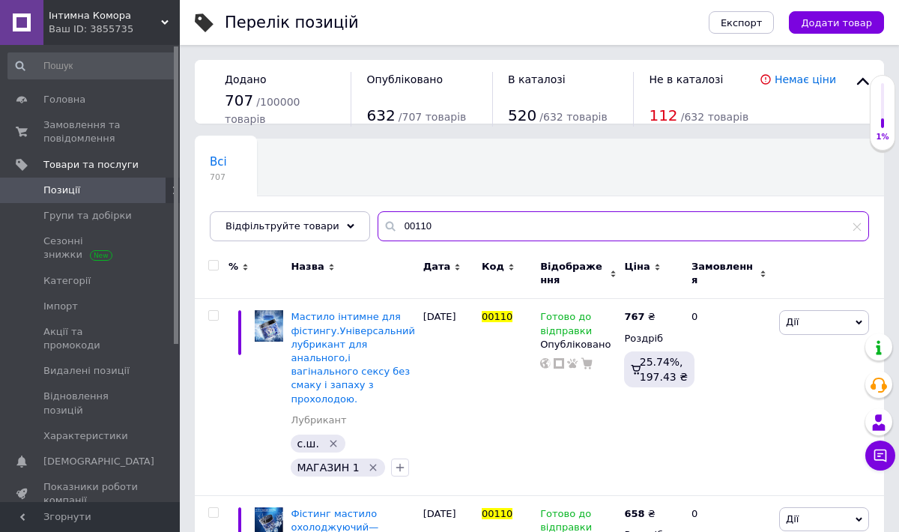
click at [434, 221] on input "00110" at bounding box center [622, 226] width 491 height 30
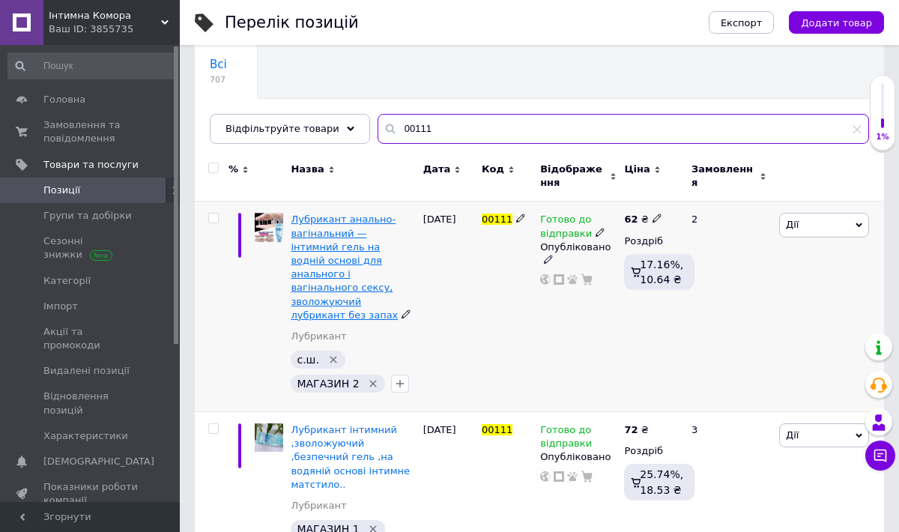
scroll to position [120, 0]
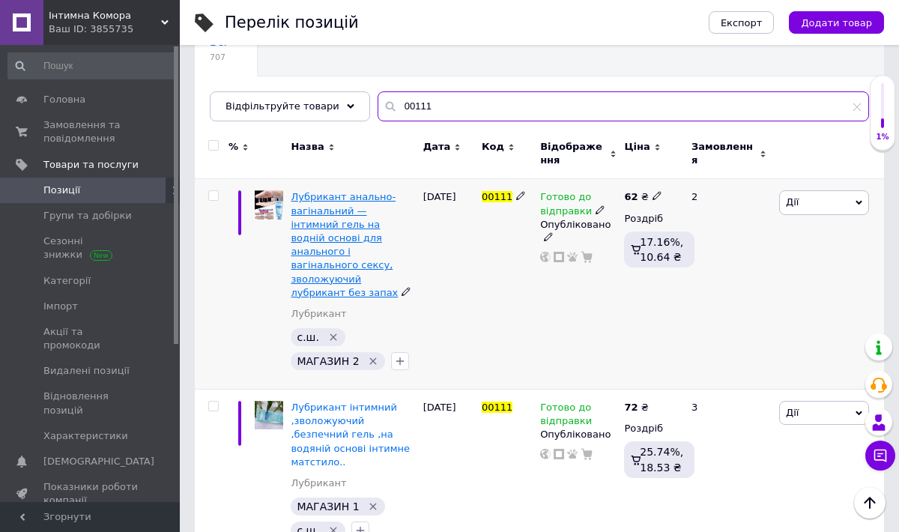
type input "00111"
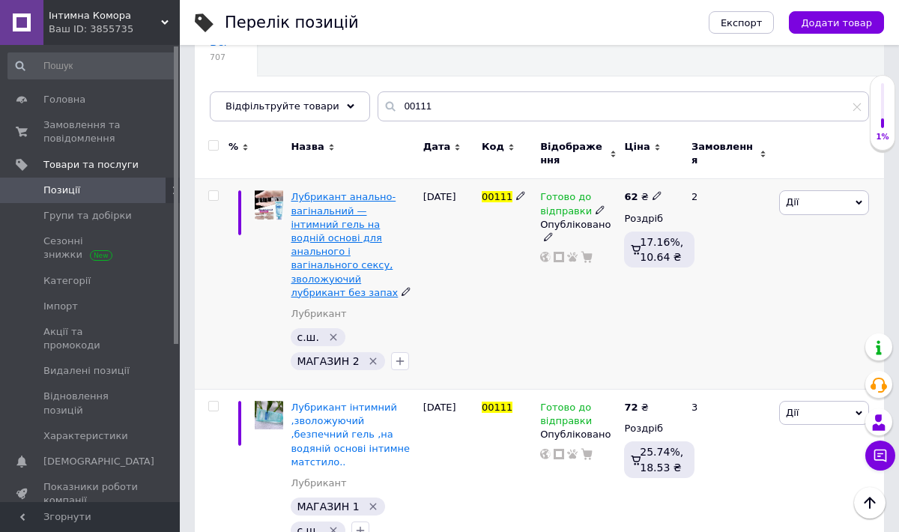
click at [367, 252] on span "Лубрикант анально-вагінальний — інтимний гель на водній основі для анального і …" at bounding box center [344, 244] width 107 height 106
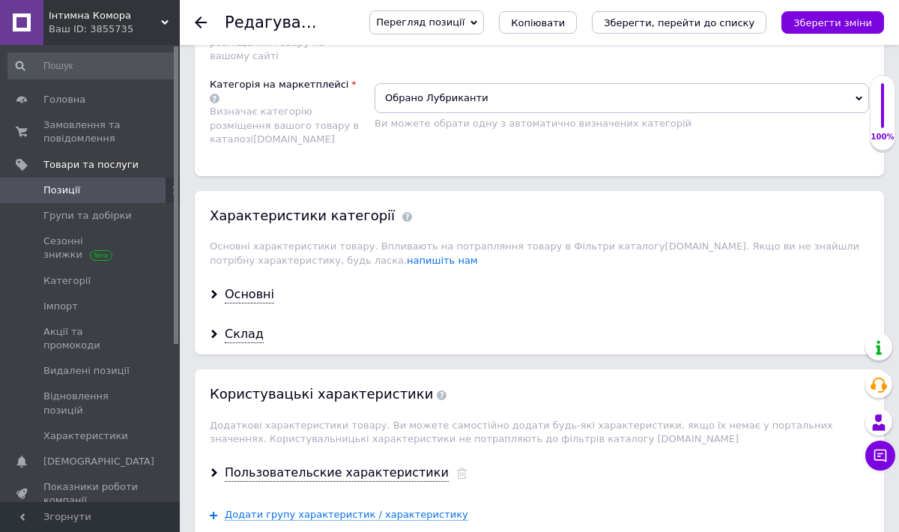
scroll to position [1552, 0]
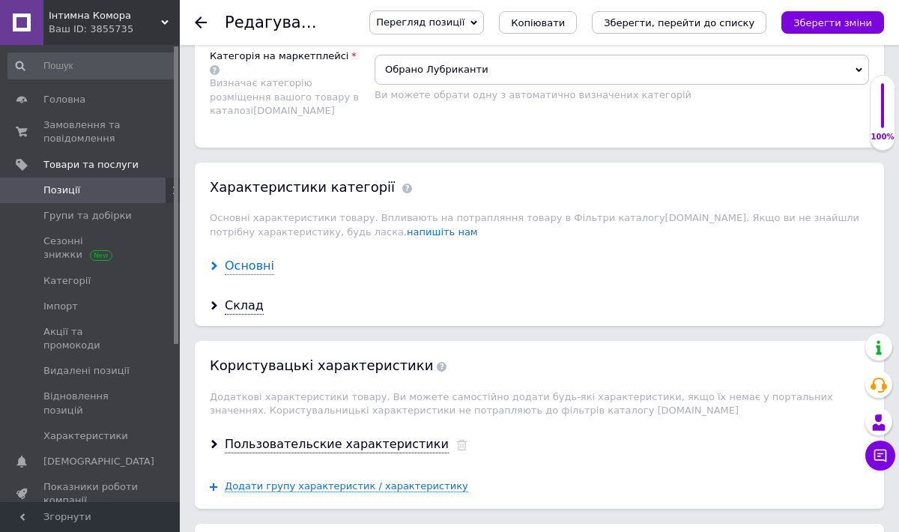
click at [246, 258] on div "Основні" at bounding box center [249, 266] width 49 height 17
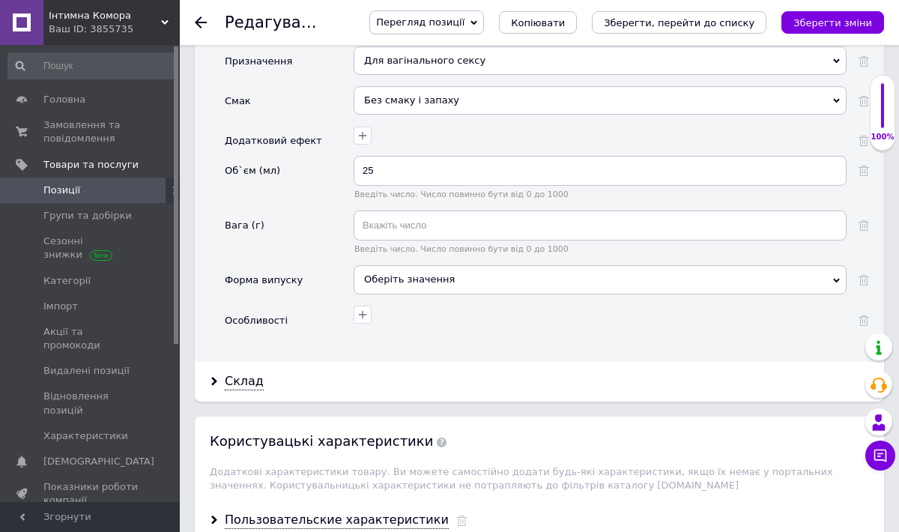
scroll to position [1981, 0]
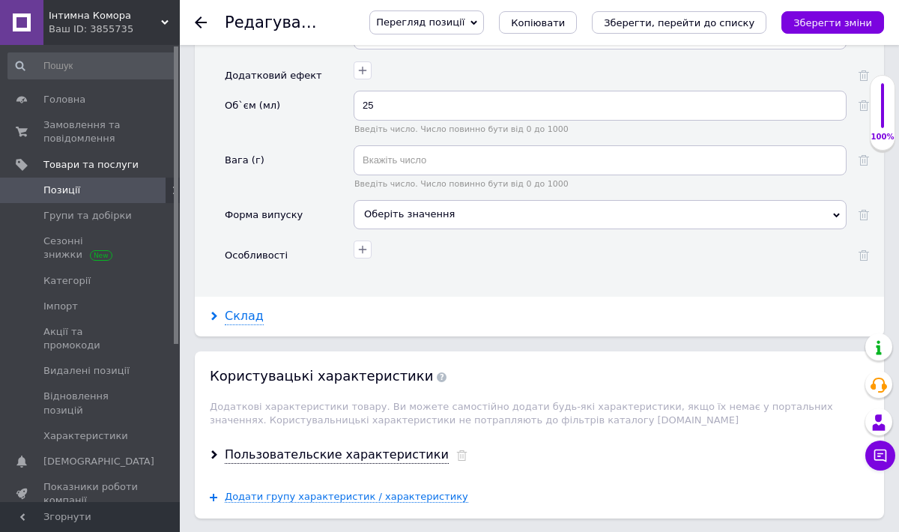
click at [252, 308] on div "Склад" at bounding box center [244, 316] width 39 height 17
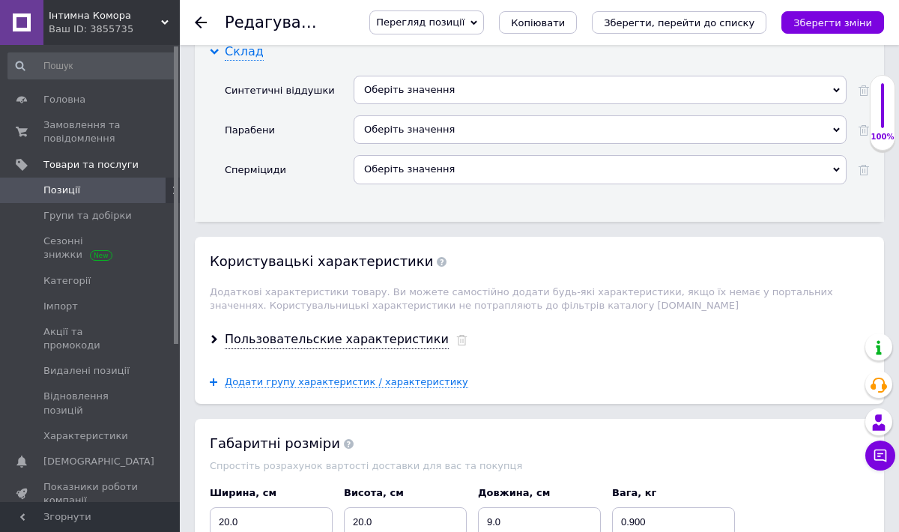
scroll to position [2256, 0]
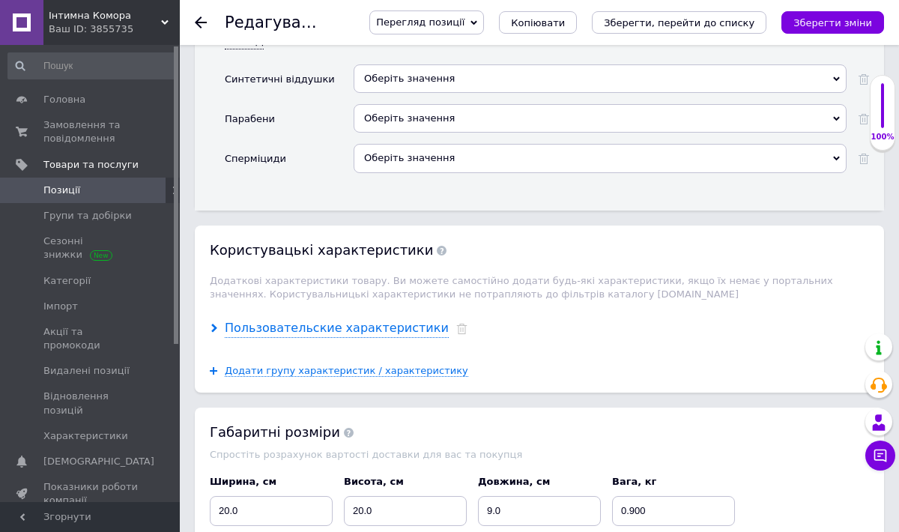
click at [258, 320] on div "Пользовательские характеристики" at bounding box center [337, 328] width 224 height 17
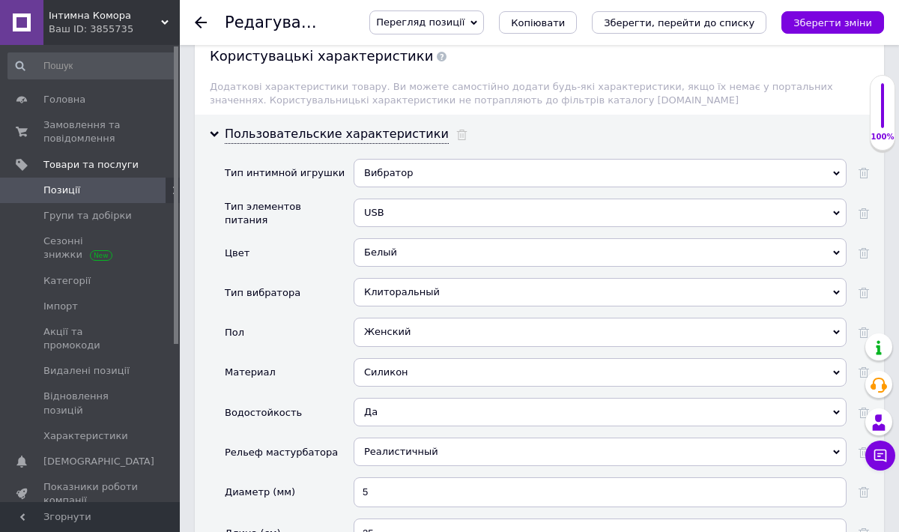
scroll to position [2452, 0]
click at [864, 166] on icon at bounding box center [863, 171] width 10 height 10
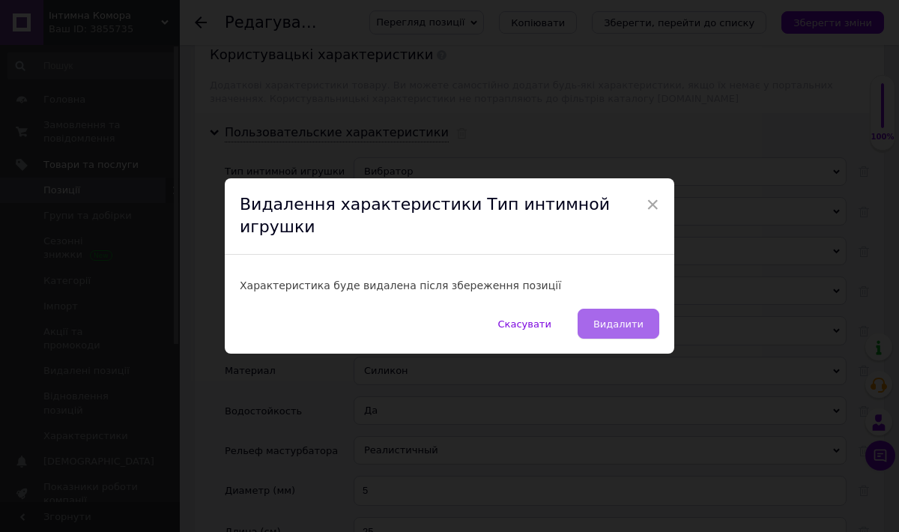
click at [620, 318] on span "Видалити" at bounding box center [618, 323] width 50 height 11
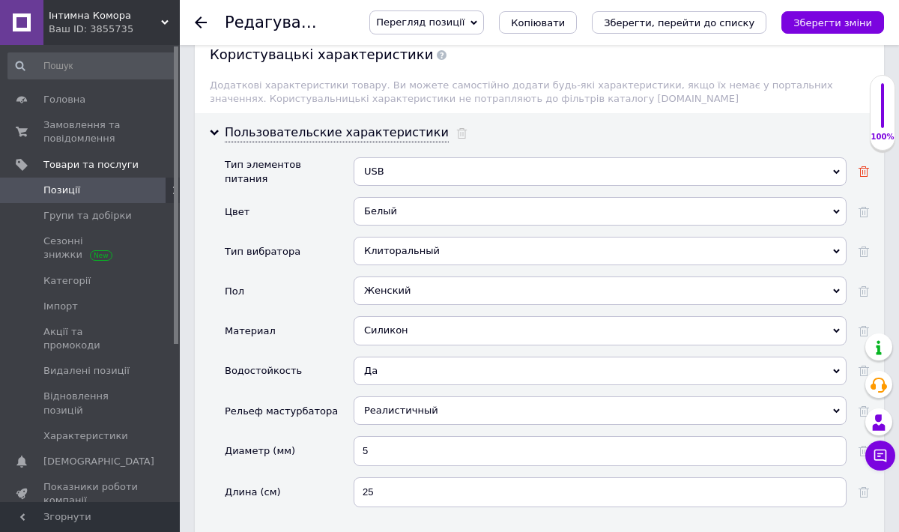
click at [863, 166] on icon at bounding box center [863, 171] width 10 height 10
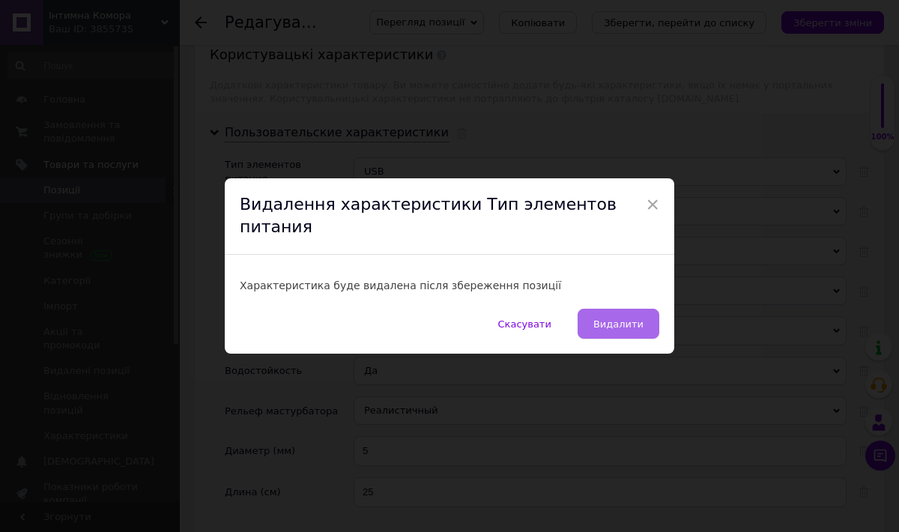
click at [612, 318] on span "Видалити" at bounding box center [618, 323] width 50 height 11
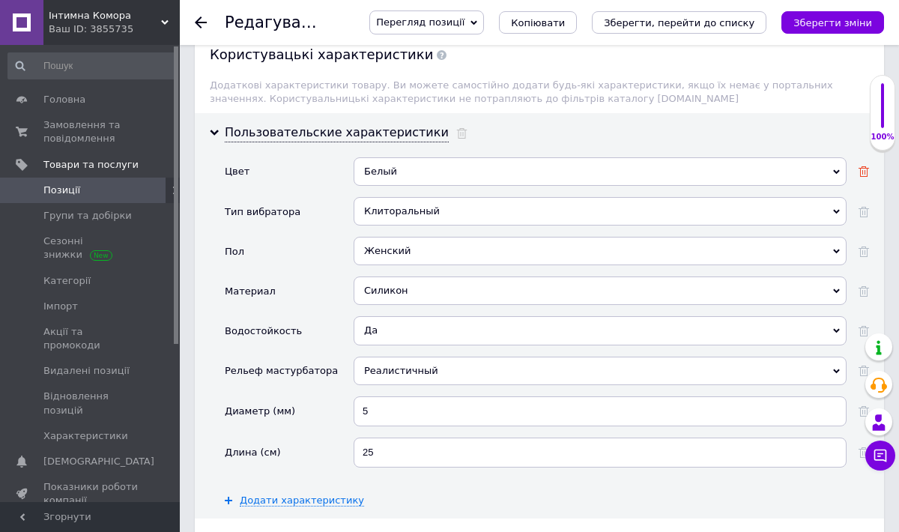
click at [862, 166] on use at bounding box center [863, 171] width 10 height 10
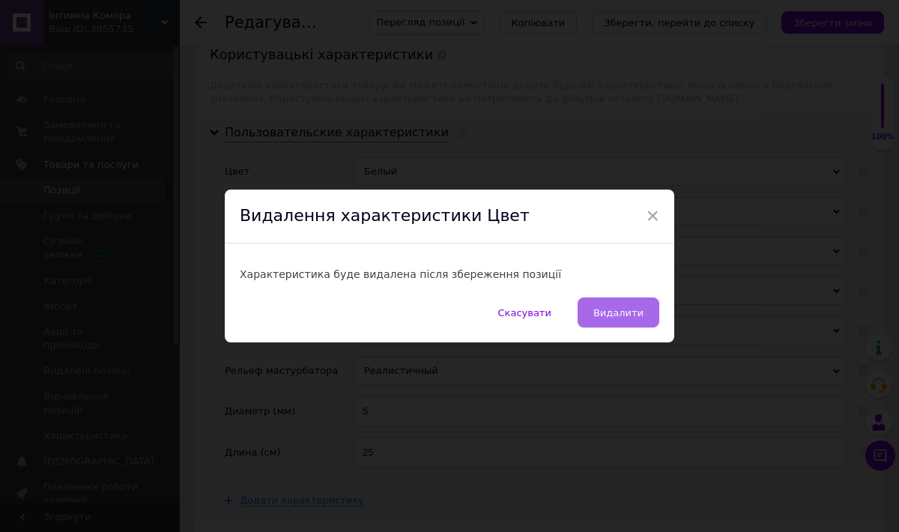
click at [607, 308] on span "Видалити" at bounding box center [618, 312] width 50 height 11
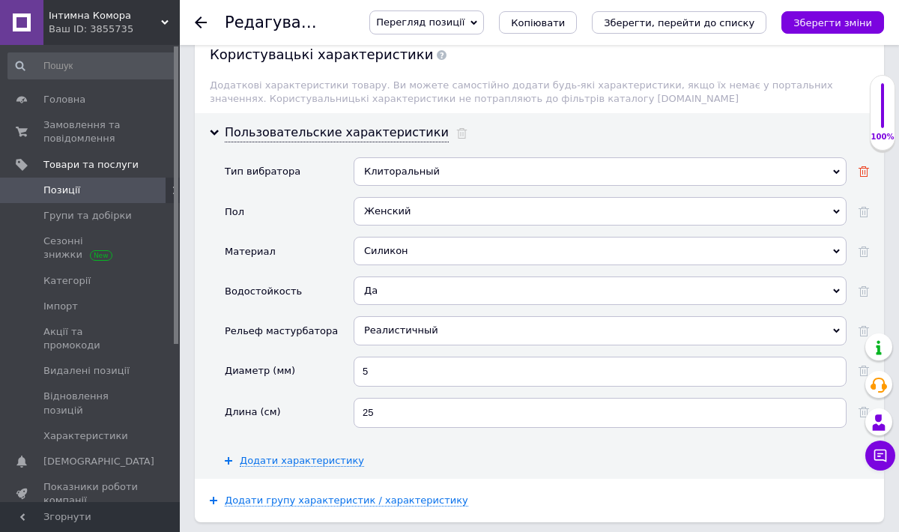
scroll to position [2466, 0]
click at [863, 166] on icon at bounding box center [863, 171] width 10 height 10
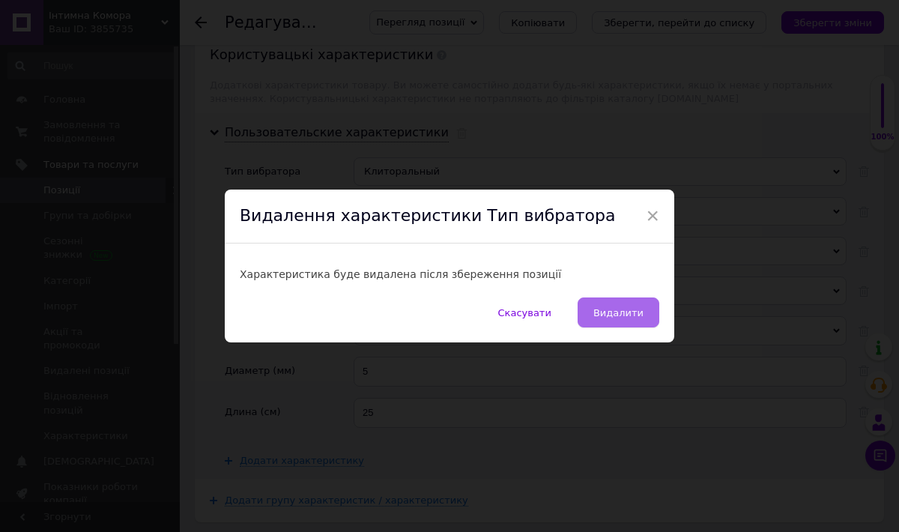
click at [619, 312] on span "Видалити" at bounding box center [618, 312] width 50 height 11
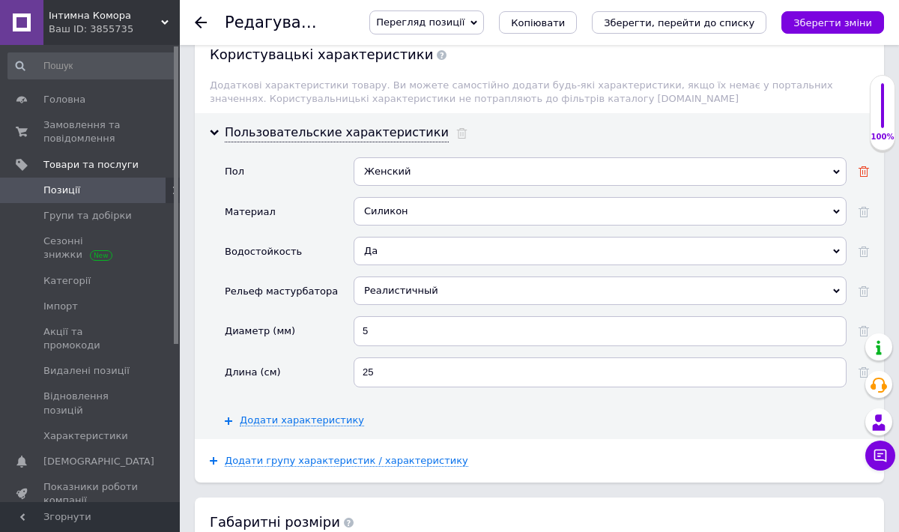
click at [866, 166] on icon at bounding box center [863, 171] width 10 height 10
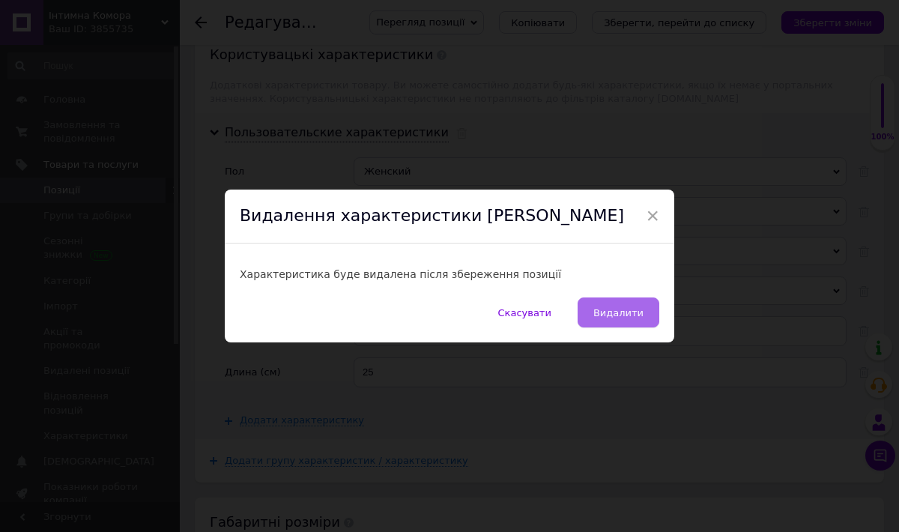
click at [612, 309] on span "Видалити" at bounding box center [618, 312] width 50 height 11
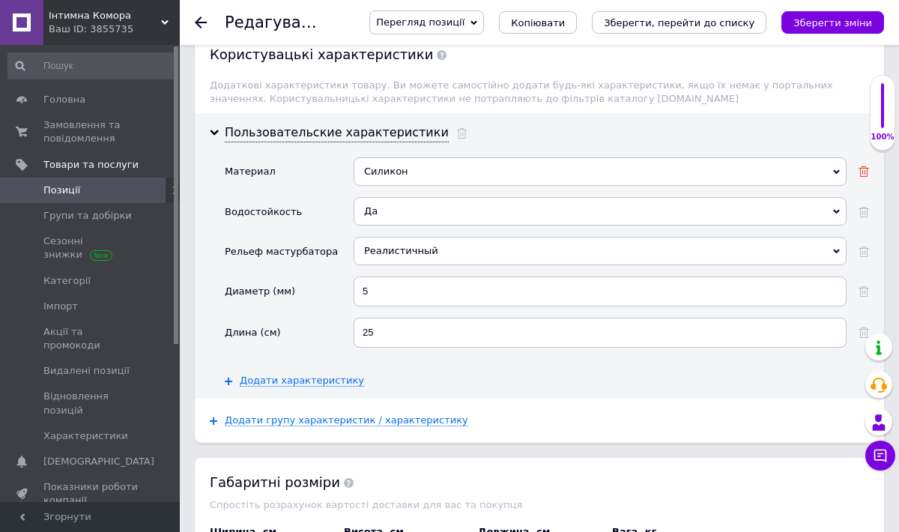
click at [862, 166] on icon at bounding box center [863, 171] width 10 height 10
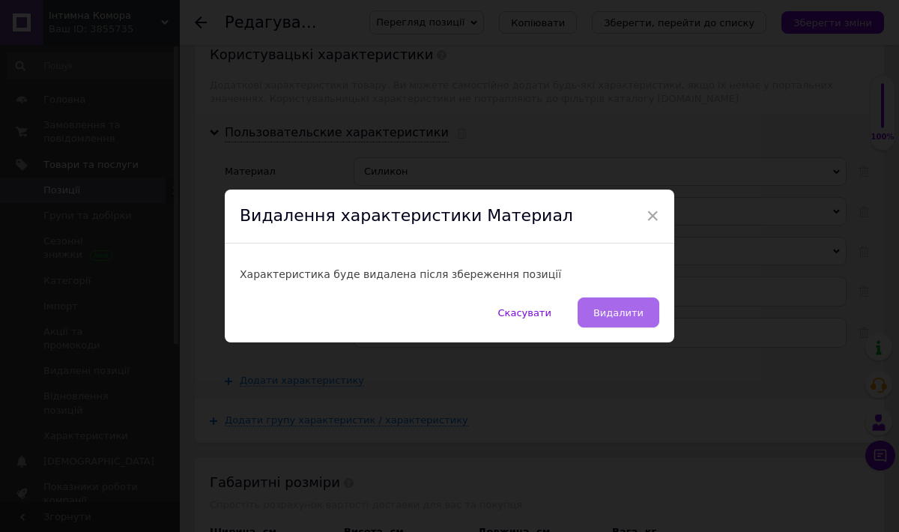
click at [606, 310] on span "Видалити" at bounding box center [618, 312] width 50 height 11
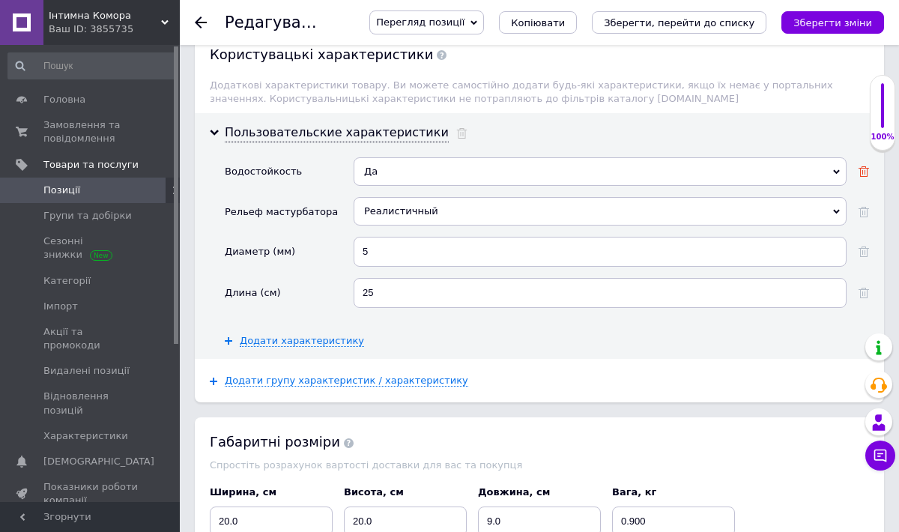
click at [863, 166] on icon at bounding box center [863, 171] width 10 height 10
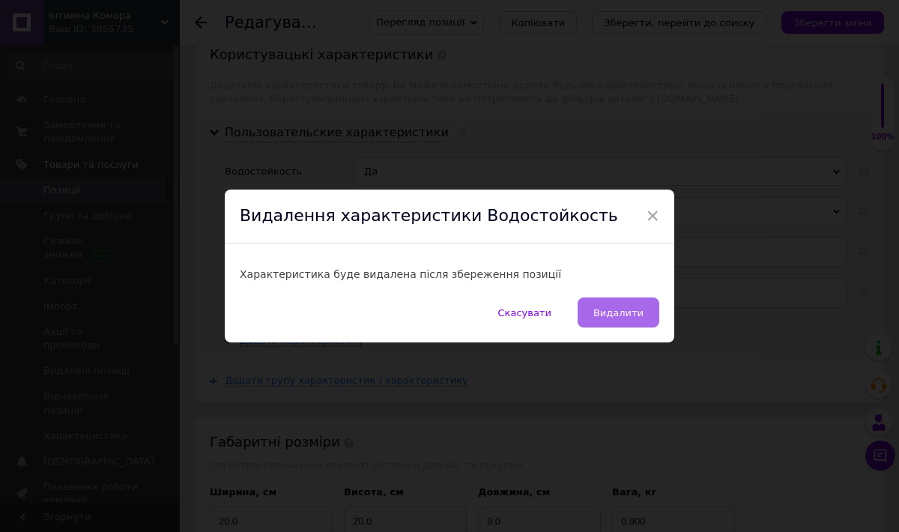
click at [625, 309] on span "Видалити" at bounding box center [618, 312] width 50 height 11
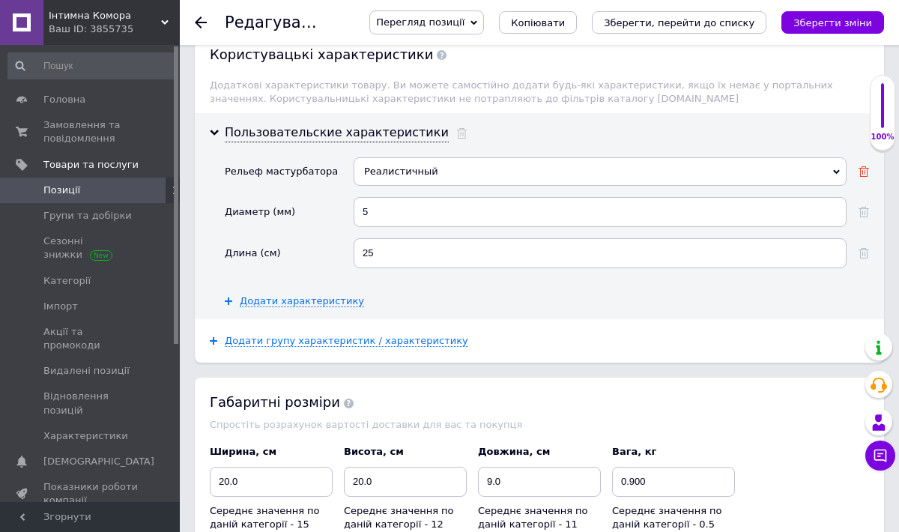
click at [866, 166] on use at bounding box center [863, 171] width 10 height 10
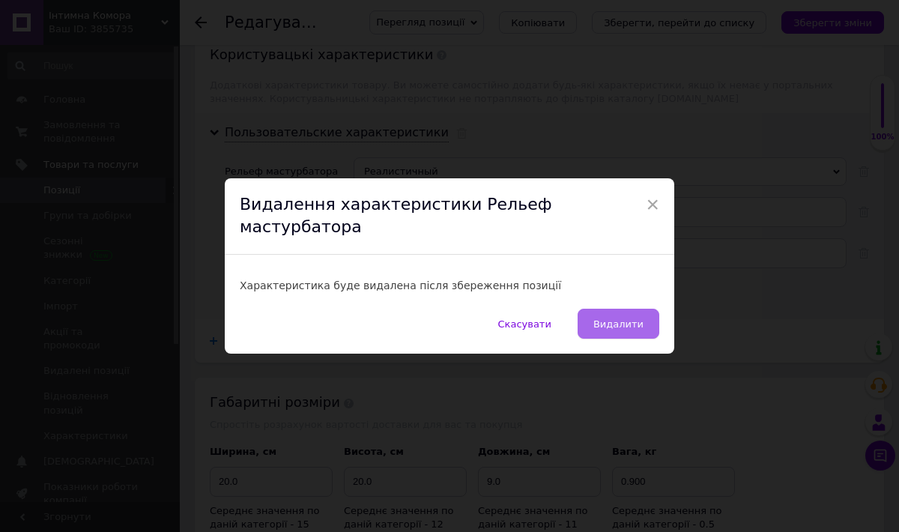
click at [616, 318] on span "Видалити" at bounding box center [618, 323] width 50 height 11
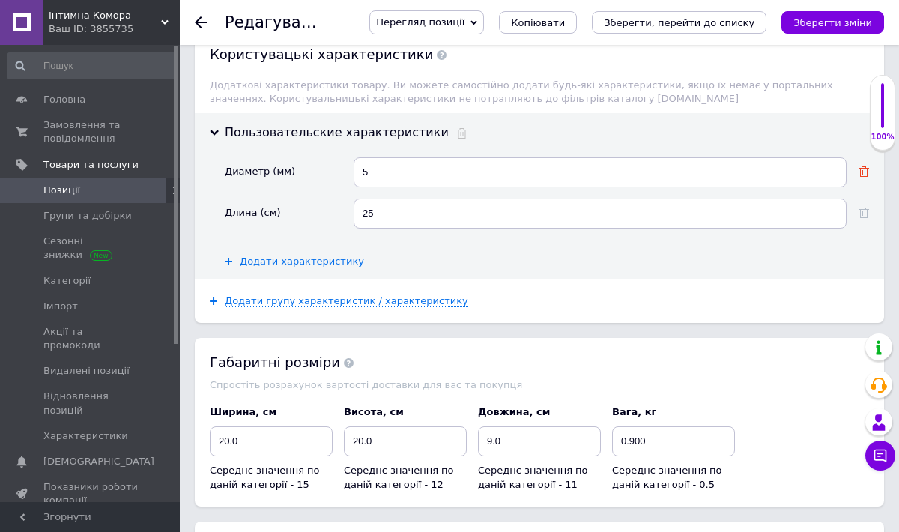
click at [862, 166] on icon at bounding box center [863, 171] width 10 height 10
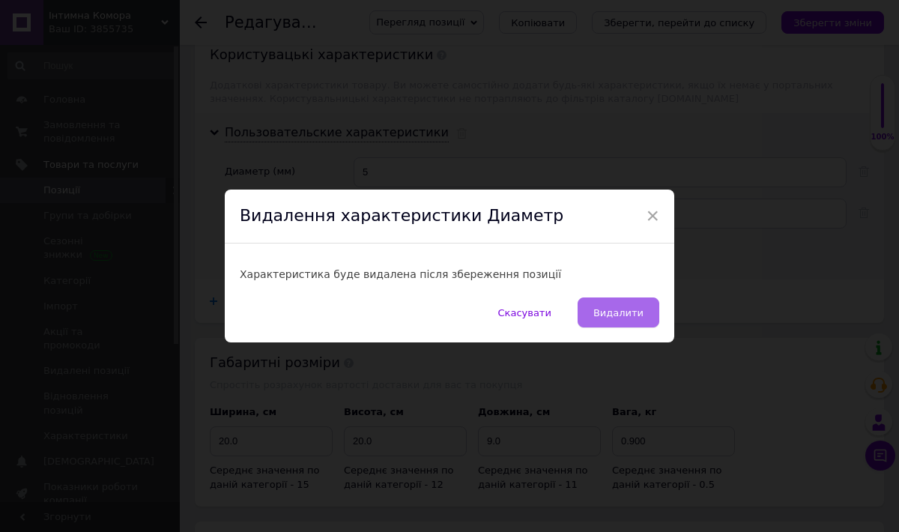
click at [622, 309] on span "Видалити" at bounding box center [618, 312] width 50 height 11
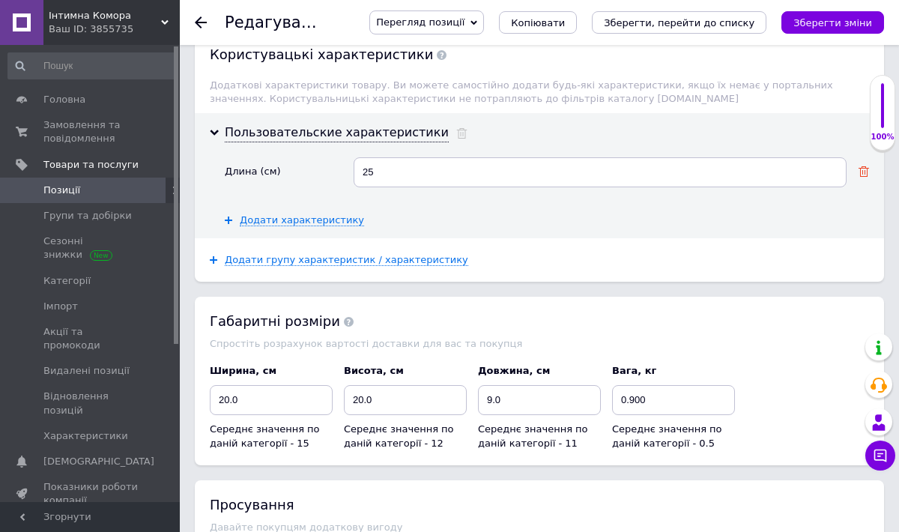
click at [865, 166] on use at bounding box center [863, 171] width 10 height 10
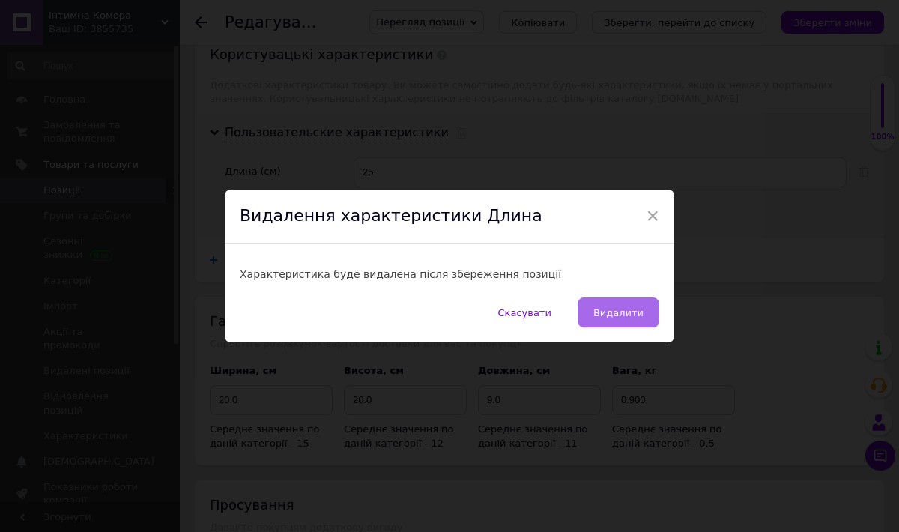
click at [614, 307] on span "Видалити" at bounding box center [618, 312] width 50 height 11
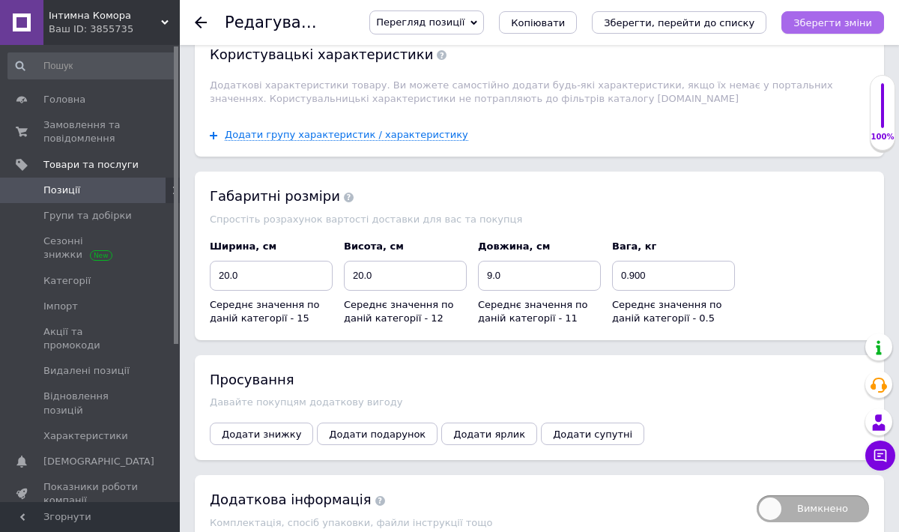
click at [818, 23] on icon "Зберегти зміни" at bounding box center [832, 22] width 79 height 11
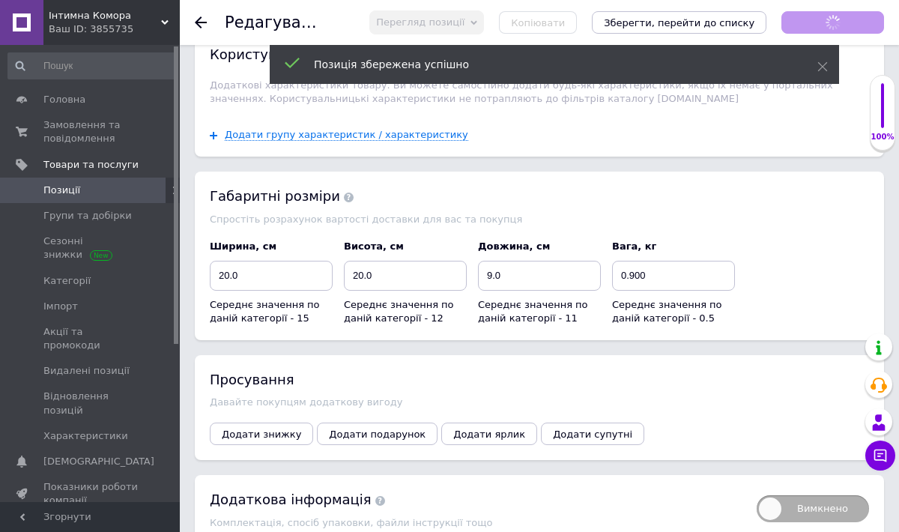
scroll to position [745, 0]
click at [201, 24] on icon at bounding box center [201, 22] width 12 height 12
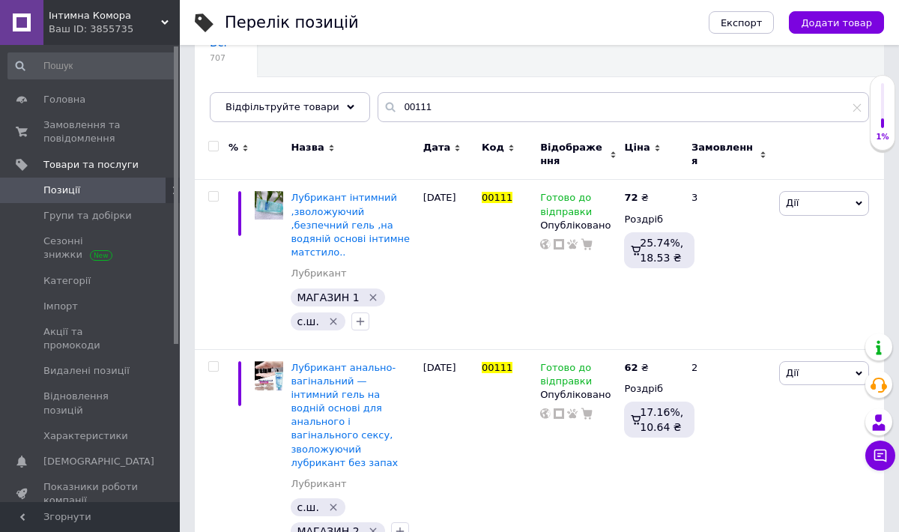
scroll to position [120, 0]
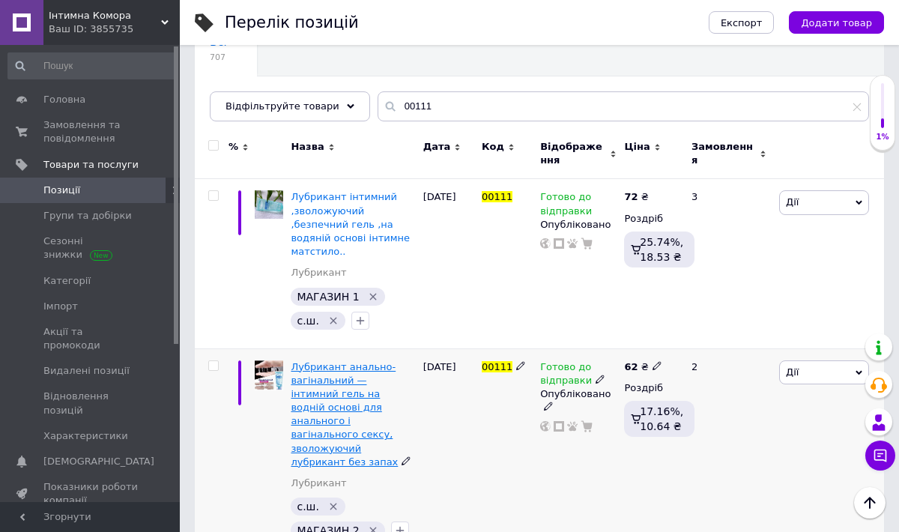
click at [340, 368] on span "Лубрикант анально-вагінальний — інтимний гель на водній основі для анального і …" at bounding box center [344, 414] width 107 height 106
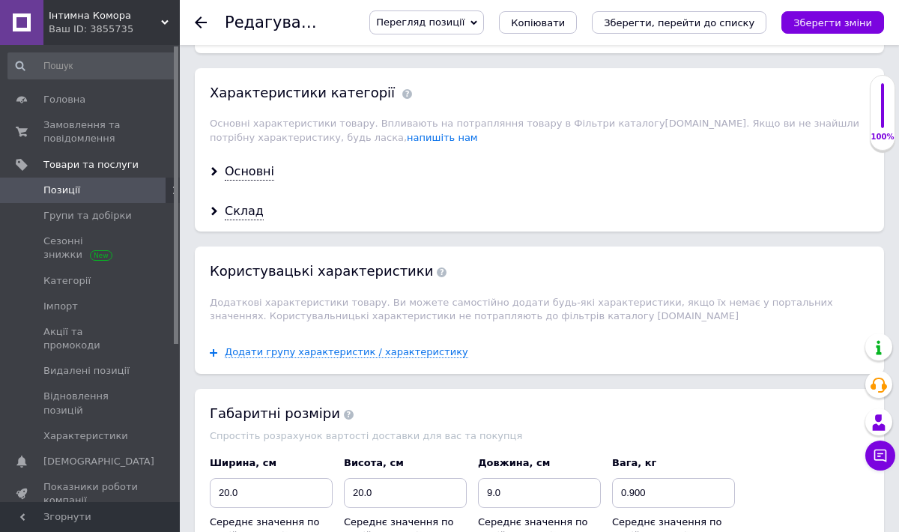
scroll to position [1648, 0]
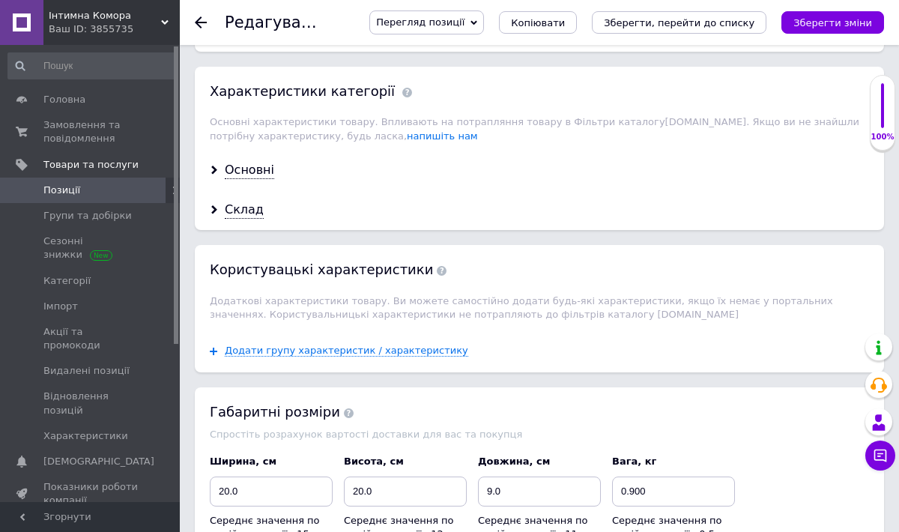
click at [271, 151] on div "Основні" at bounding box center [539, 171] width 689 height 40
click at [261, 162] on div "Основні" at bounding box center [249, 170] width 49 height 17
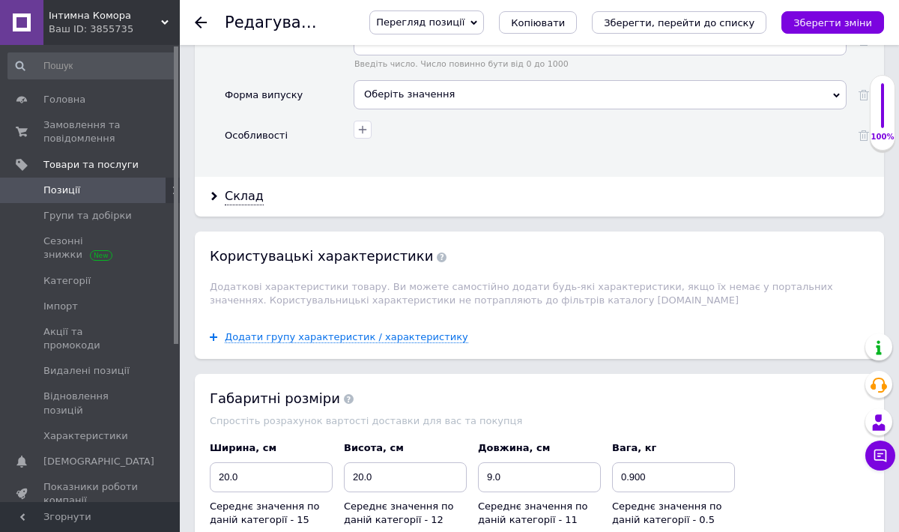
scroll to position [2097, 0]
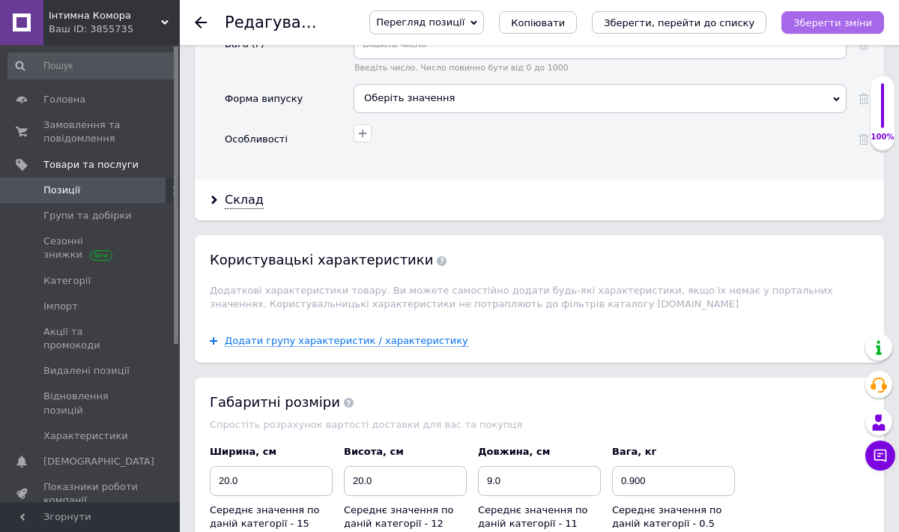
click at [804, 23] on icon "Зберегти зміни" at bounding box center [832, 22] width 79 height 11
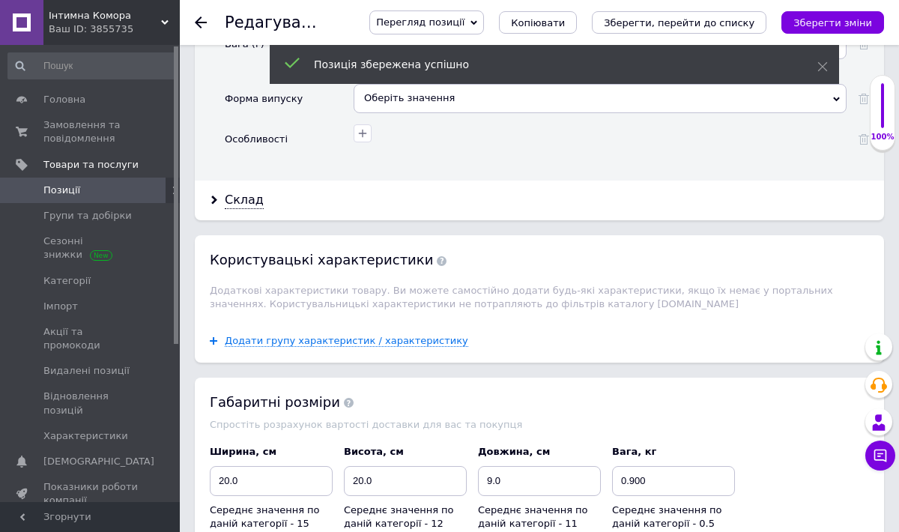
click at [201, 21] on icon at bounding box center [201, 22] width 12 height 12
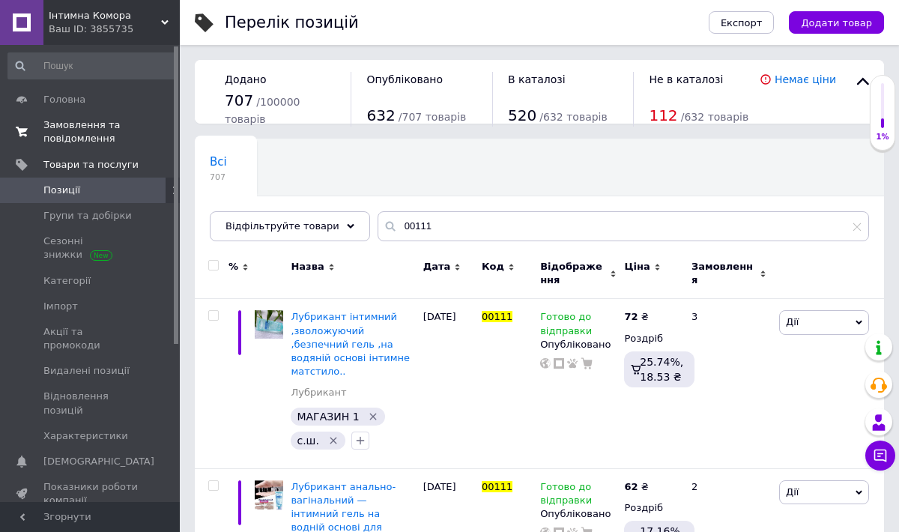
click at [67, 126] on span "Замовлення та повідомлення" at bounding box center [90, 131] width 95 height 27
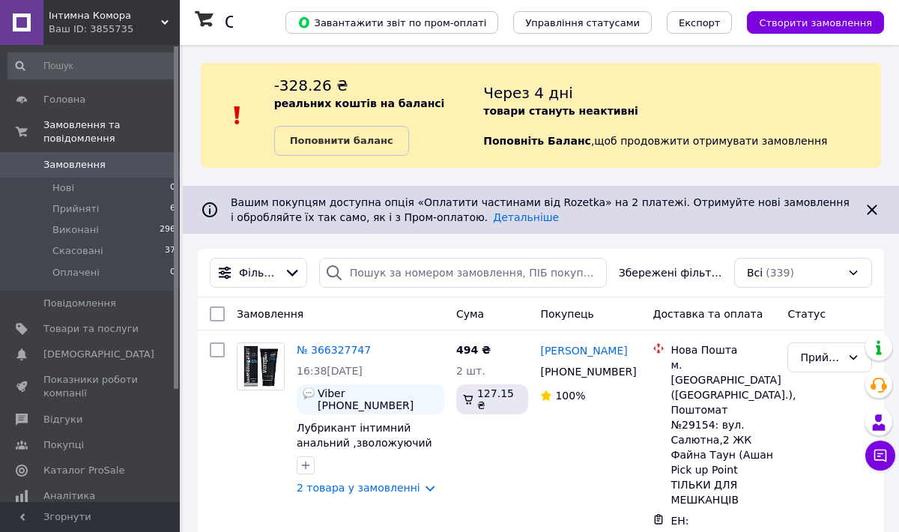
click at [165, 23] on use at bounding box center [164, 22] width 7 height 4
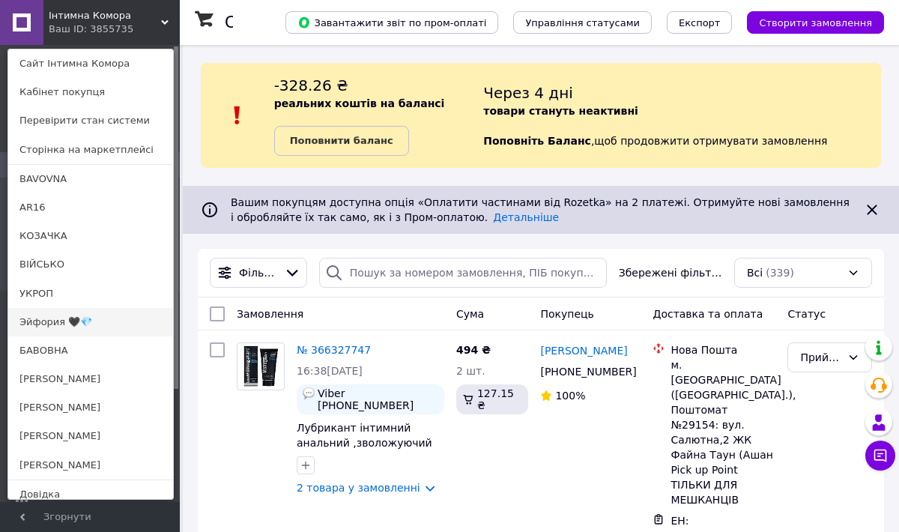
click at [38, 322] on link "Эйфория 🖤💎" at bounding box center [90, 322] width 165 height 28
